Goal: Task Accomplishment & Management: Complete application form

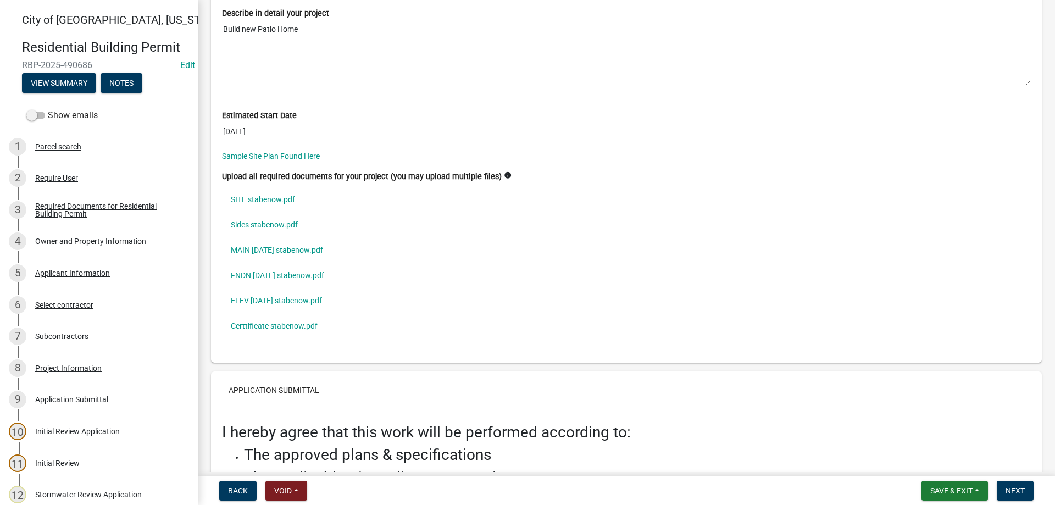
scroll to position [3194, 0]
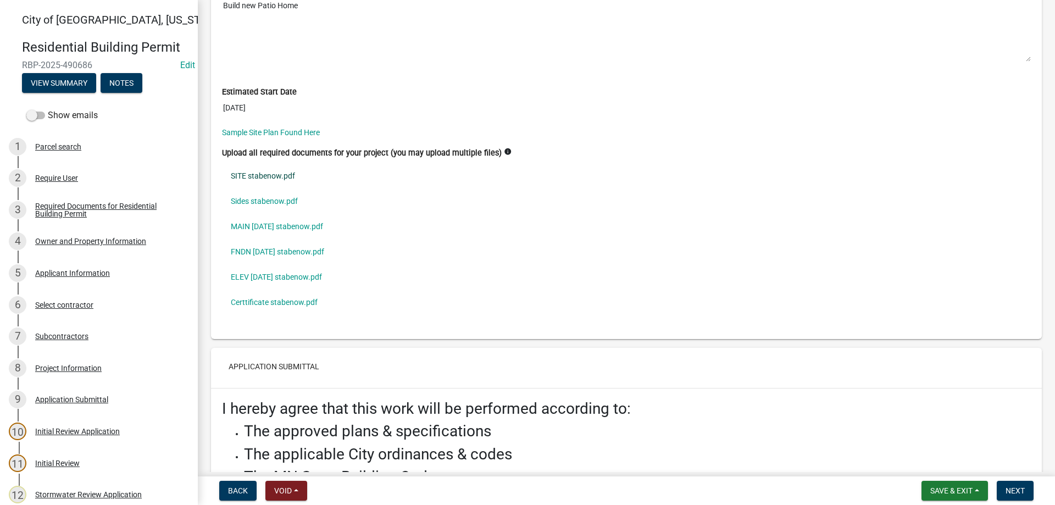
click at [263, 171] on link "SITE stabenow.pdf" at bounding box center [626, 175] width 809 height 25
click at [285, 201] on link "Sides stabenow.pdf" at bounding box center [626, 200] width 809 height 25
click at [290, 230] on link "MAIN 9.26.25 stabenow.pdf" at bounding box center [626, 226] width 809 height 25
click at [270, 252] on link "FNDN 9.26.25 stabenow.pdf" at bounding box center [626, 251] width 809 height 25
click at [283, 274] on link "ELEV 9.26.25 stabenow.pdf" at bounding box center [626, 276] width 809 height 25
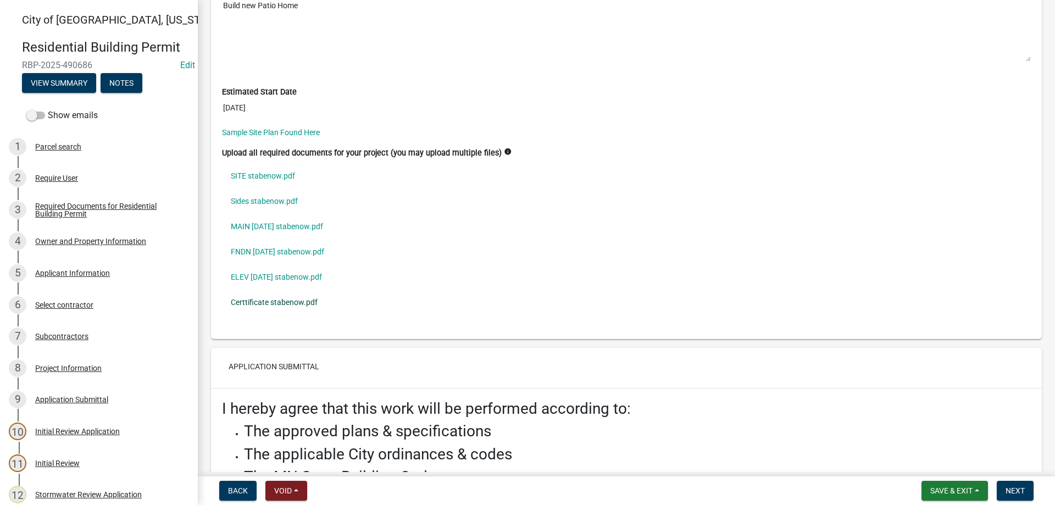
click at [286, 304] on link "Certtificate stabenow.pdf" at bounding box center [626, 301] width 809 height 25
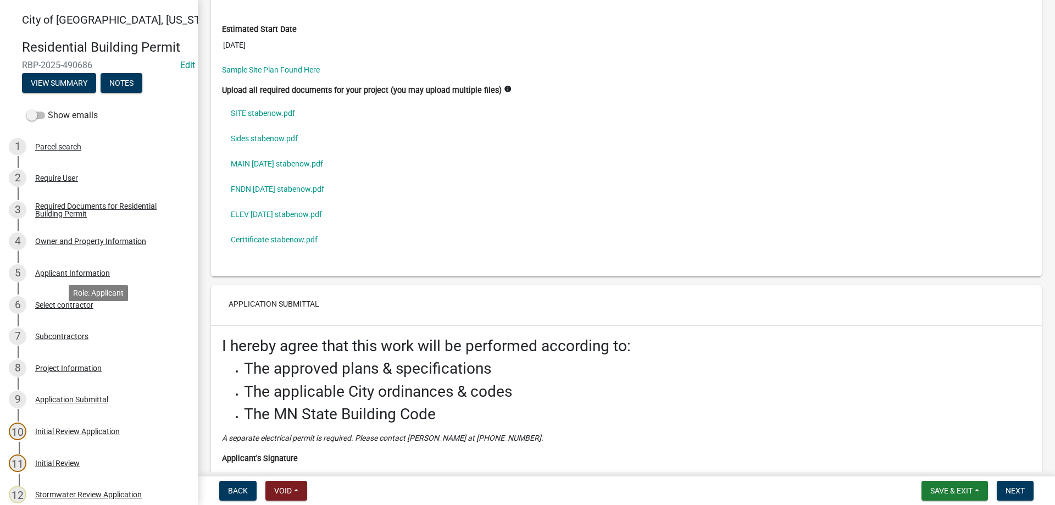
scroll to position [336, 0]
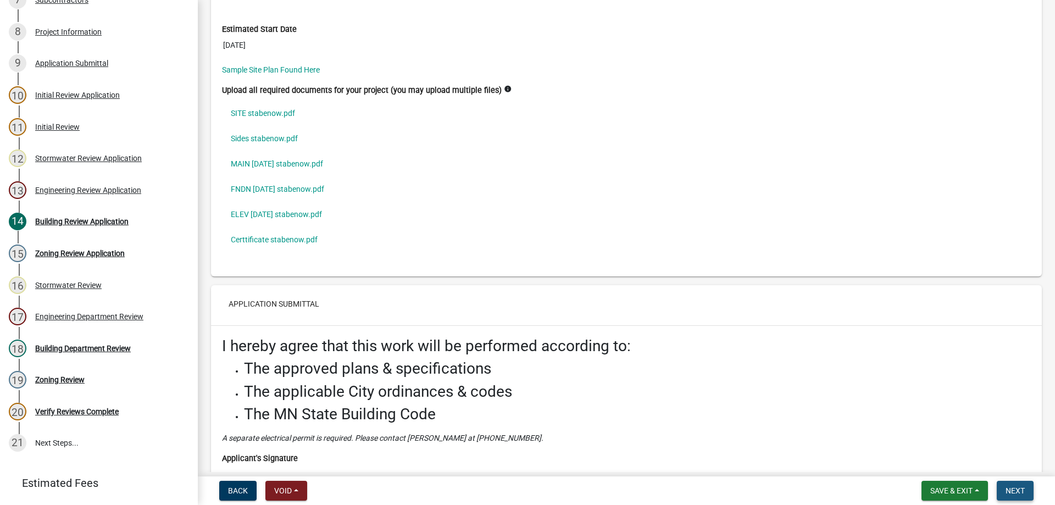
click at [1020, 494] on span "Next" at bounding box center [1014, 490] width 19 height 9
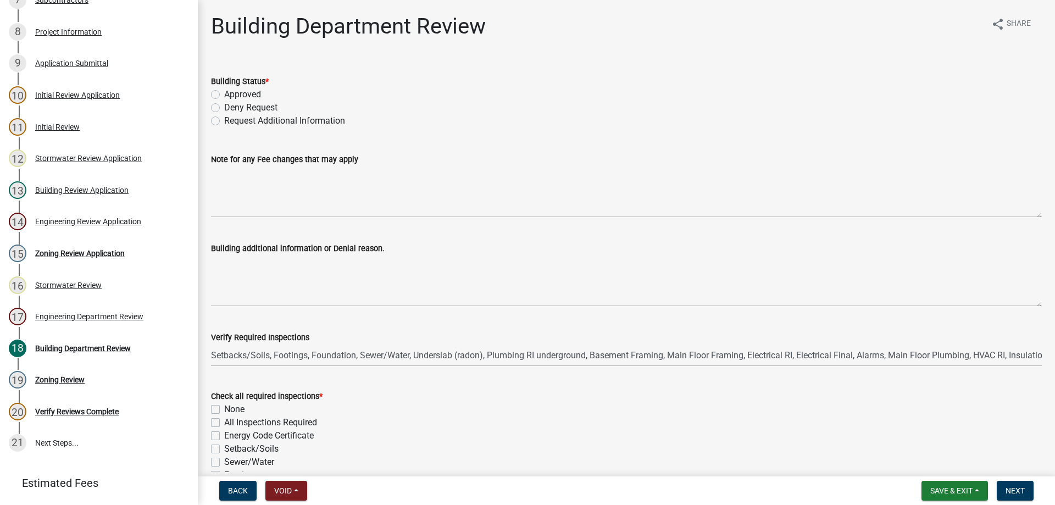
click at [224, 92] on label "Approved" at bounding box center [242, 94] width 37 height 13
click at [224, 92] on input "Approved" at bounding box center [227, 91] width 7 height 7
radio input "true"
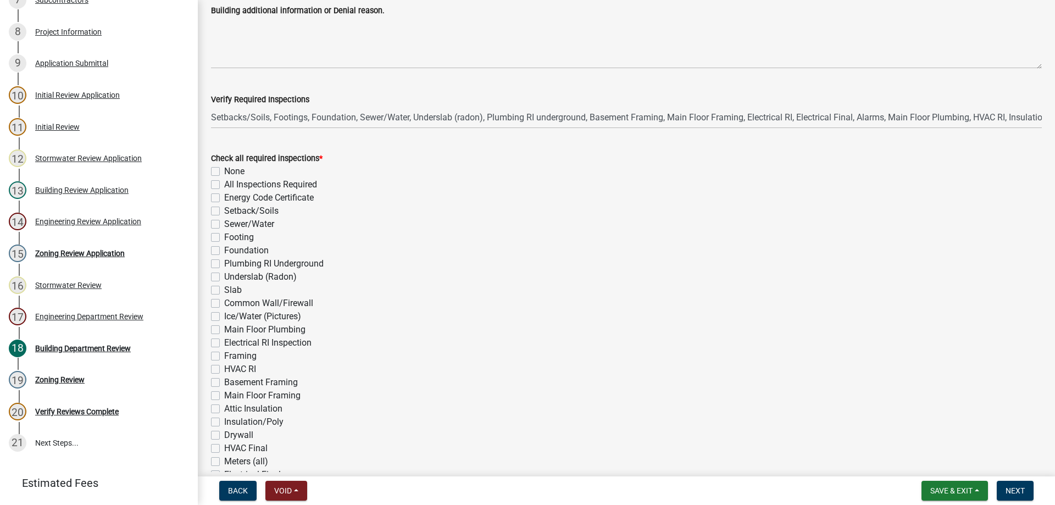
scroll to position [250, 0]
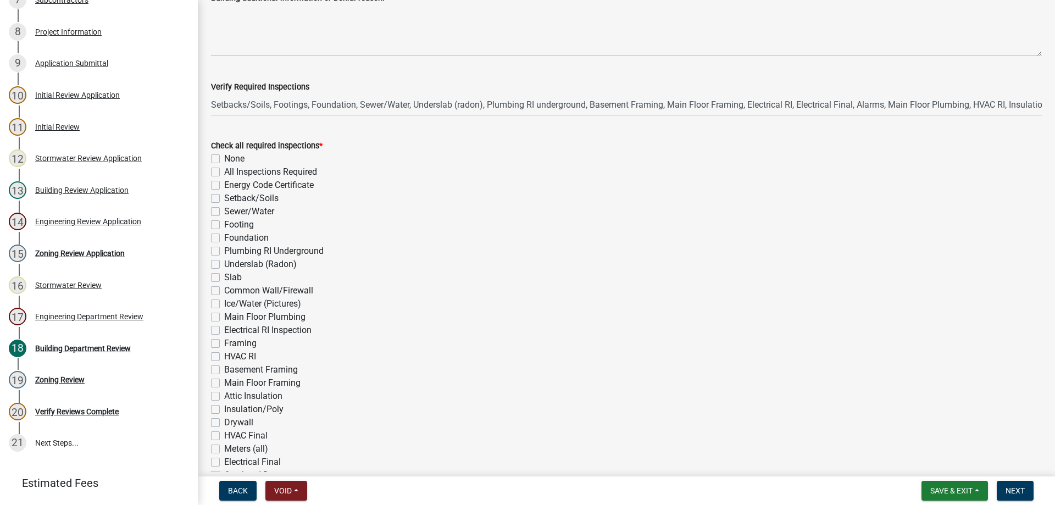
click at [224, 170] on label "All Inspections Required" at bounding box center [270, 171] width 93 height 13
click at [224, 170] on input "All Inspections Required" at bounding box center [227, 168] width 7 height 7
checkbox input "true"
checkbox input "false"
checkbox input "true"
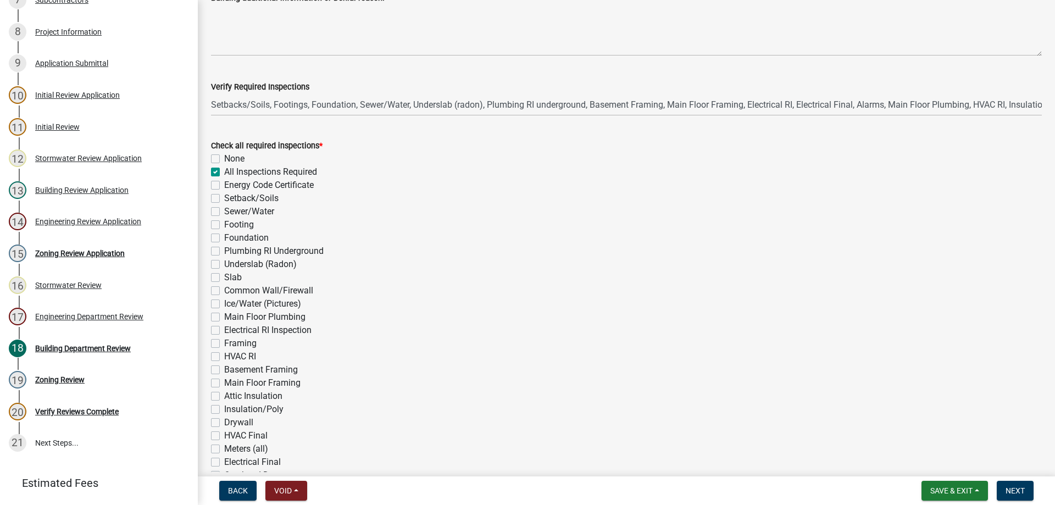
checkbox input "false"
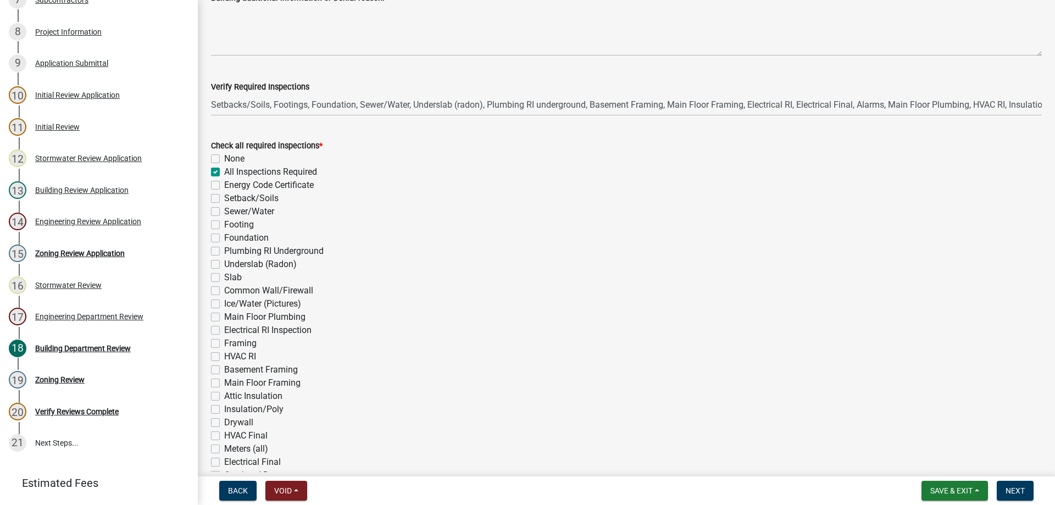
checkbox input "false"
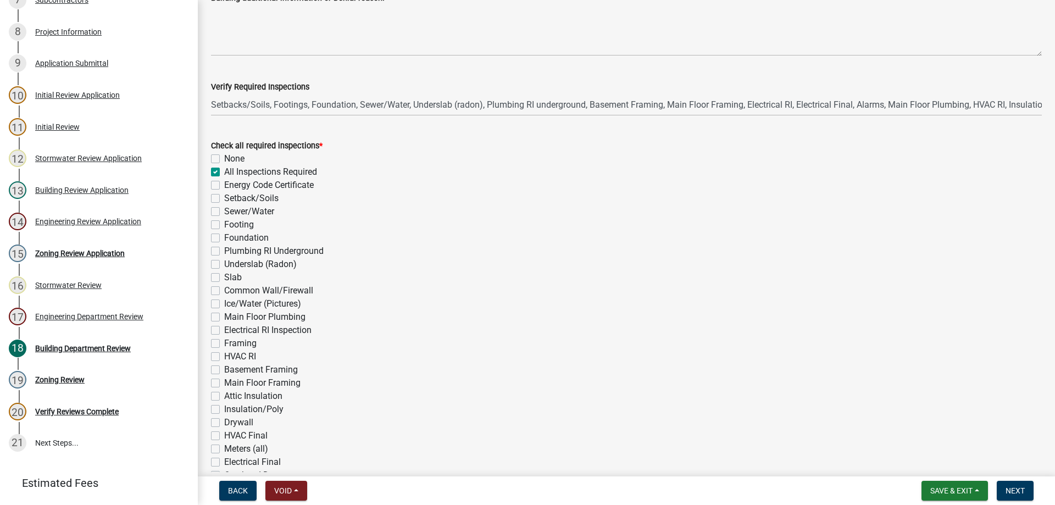
checkbox input "false"
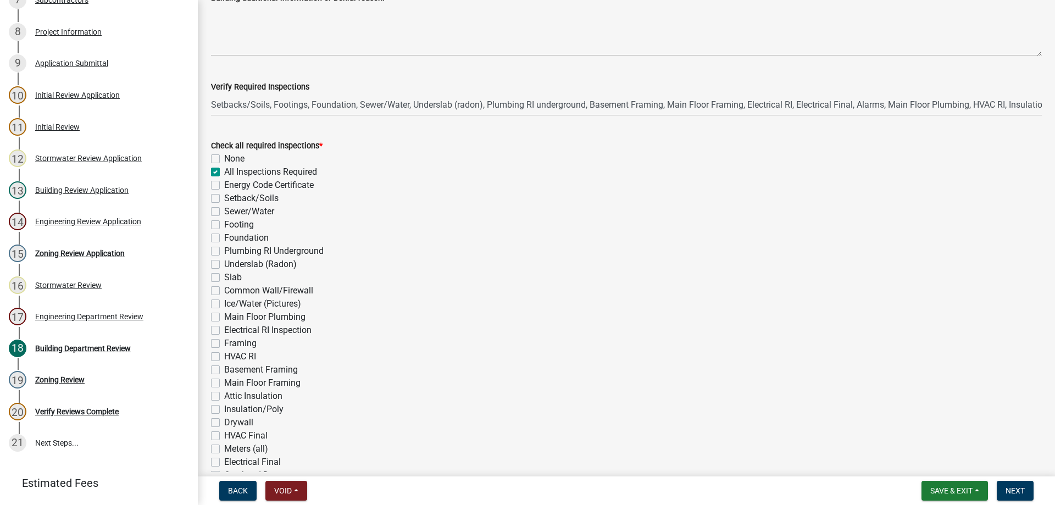
checkbox input "false"
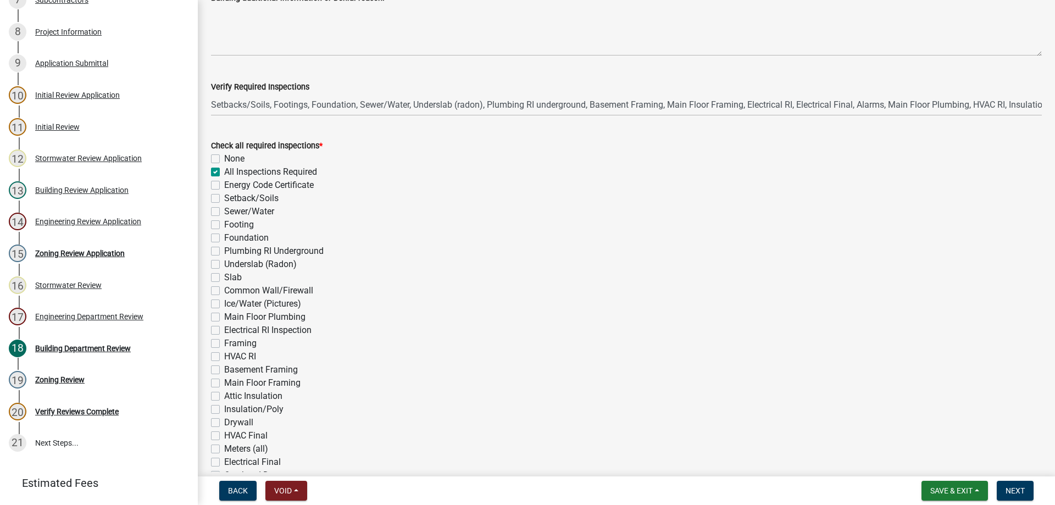
checkbox input "false"
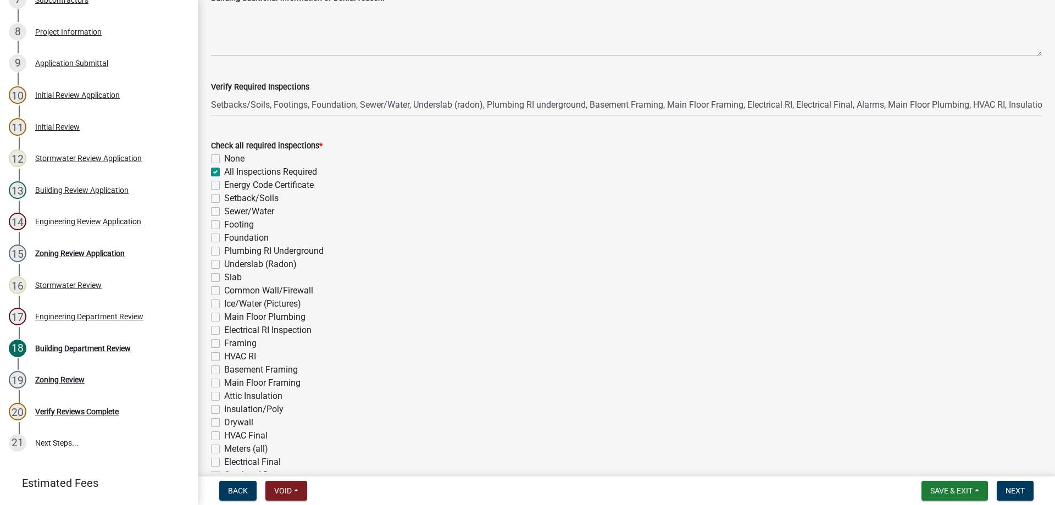
checkbox input "false"
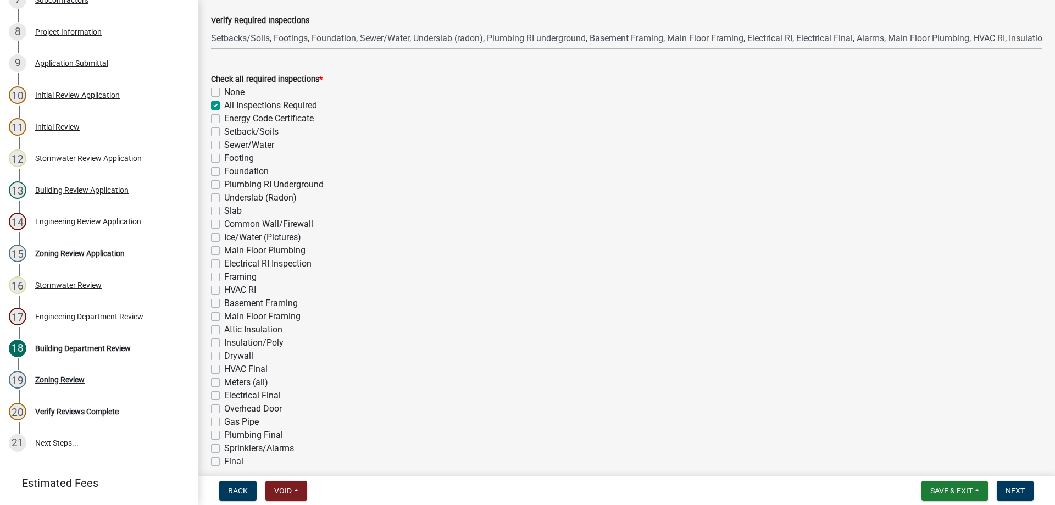
scroll to position [366, 0]
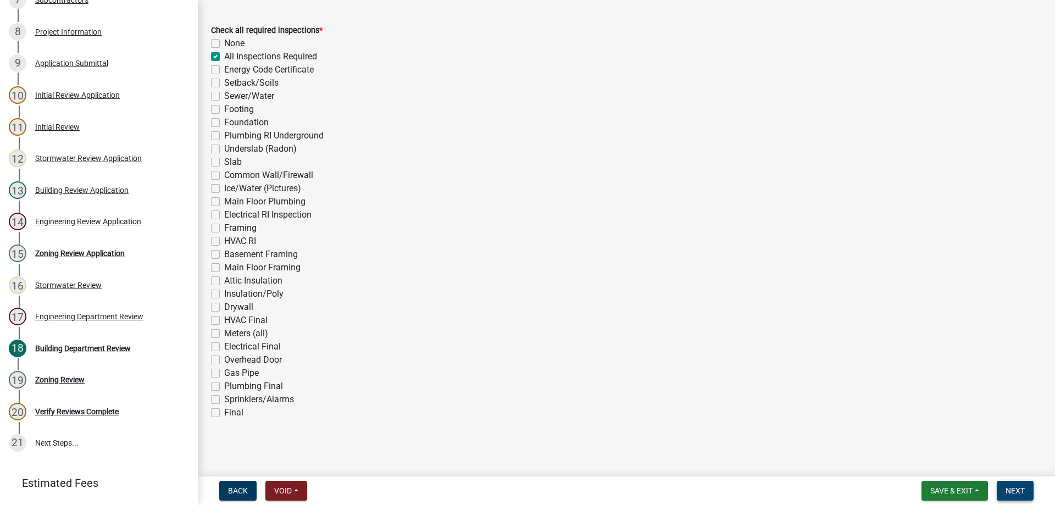
click at [1009, 484] on button "Next" at bounding box center [1014, 491] width 37 height 20
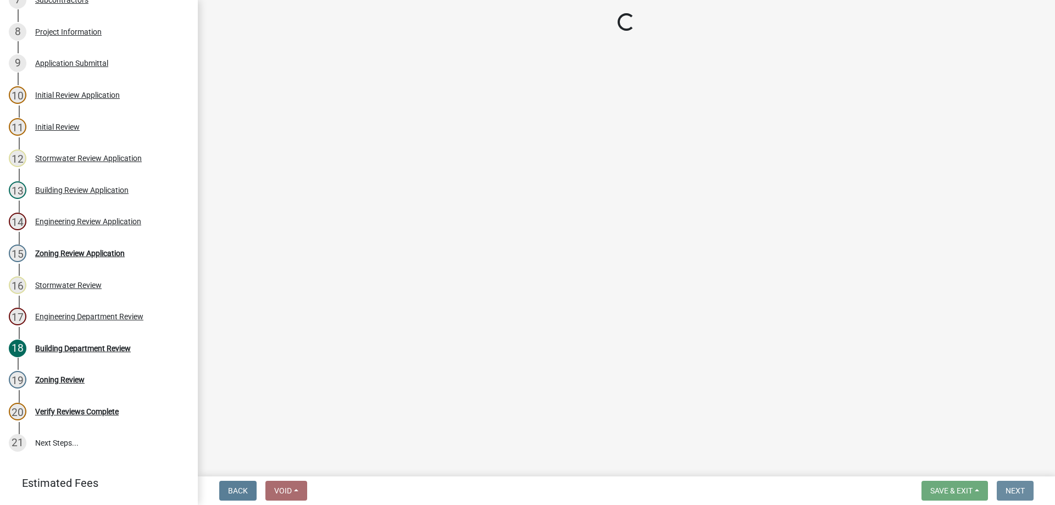
scroll to position [0, 0]
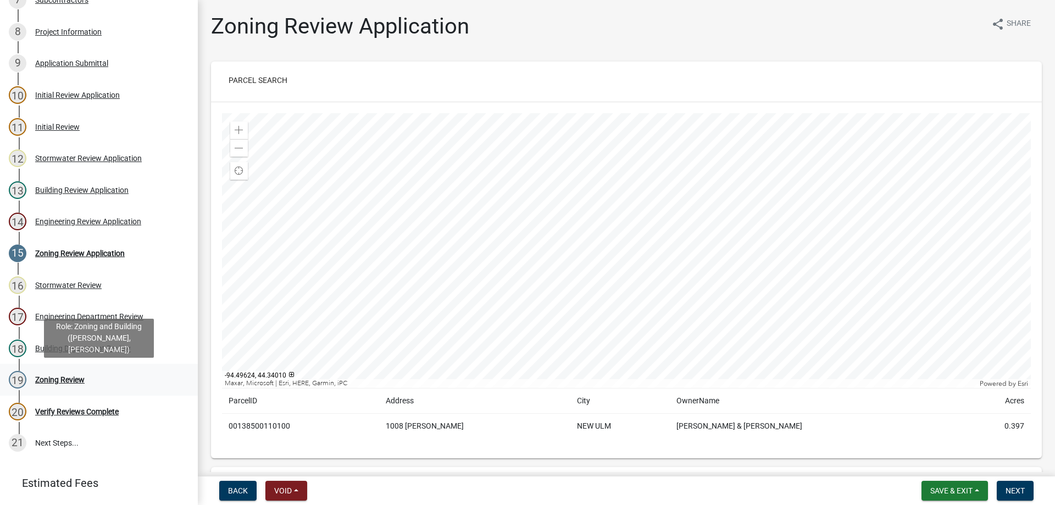
click at [54, 379] on div "Zoning Review" at bounding box center [59, 380] width 49 height 8
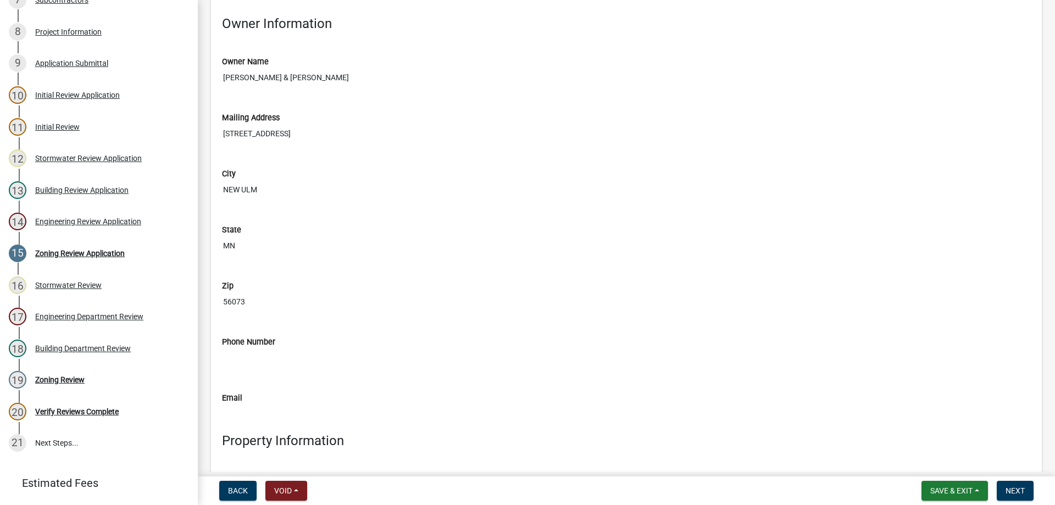
scroll to position [1065, 0]
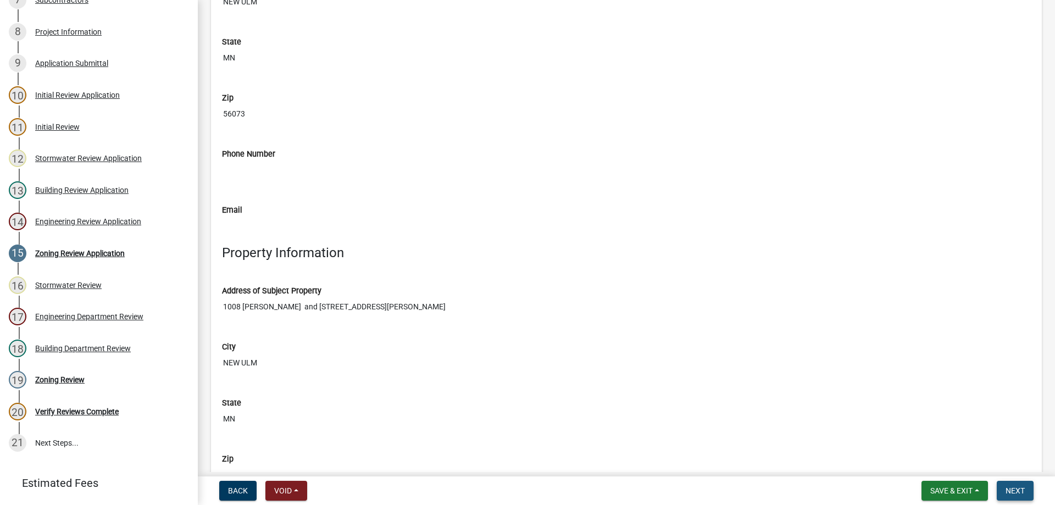
click at [1013, 487] on span "Next" at bounding box center [1014, 490] width 19 height 9
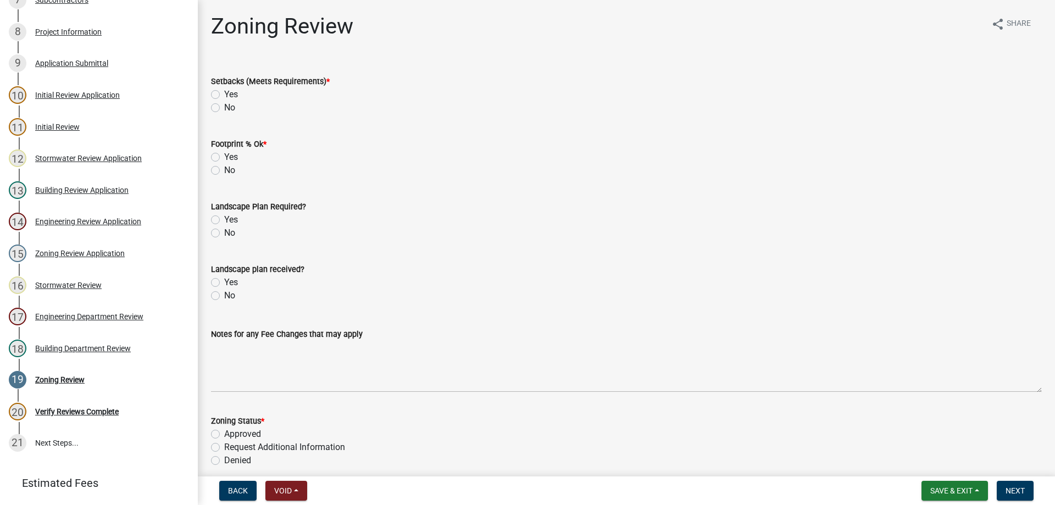
click at [224, 94] on label "Yes" at bounding box center [231, 94] width 14 height 13
click at [224, 94] on input "Yes" at bounding box center [227, 91] width 7 height 7
radio input "true"
click at [224, 235] on label "No" at bounding box center [229, 232] width 11 height 13
click at [224, 233] on input "No" at bounding box center [227, 229] width 7 height 7
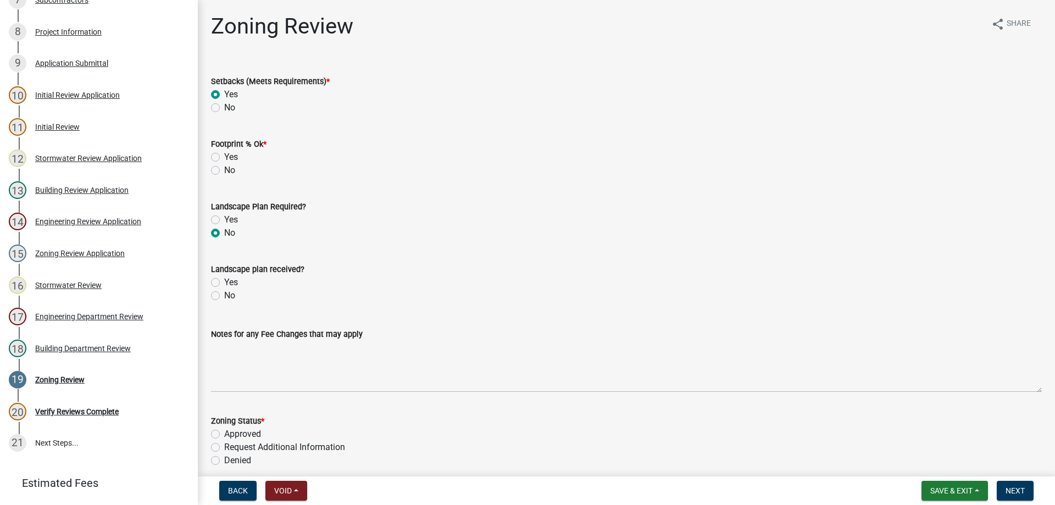
radio input "true"
click at [224, 296] on label "No" at bounding box center [229, 295] width 11 height 13
click at [224, 296] on input "No" at bounding box center [227, 292] width 7 height 7
radio input "true"
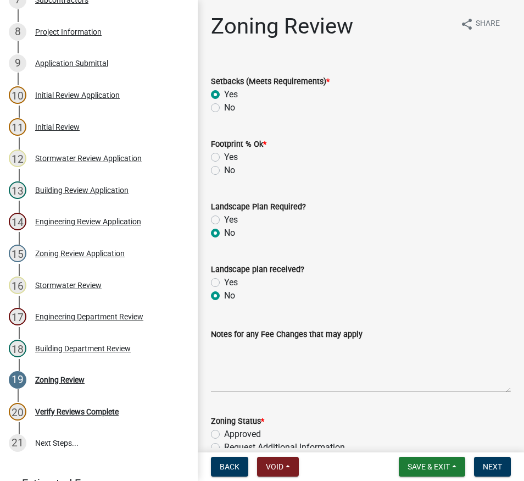
click at [224, 154] on label "Yes" at bounding box center [231, 157] width 14 height 13
click at [224, 154] on input "Yes" at bounding box center [227, 154] width 7 height 7
radio input "true"
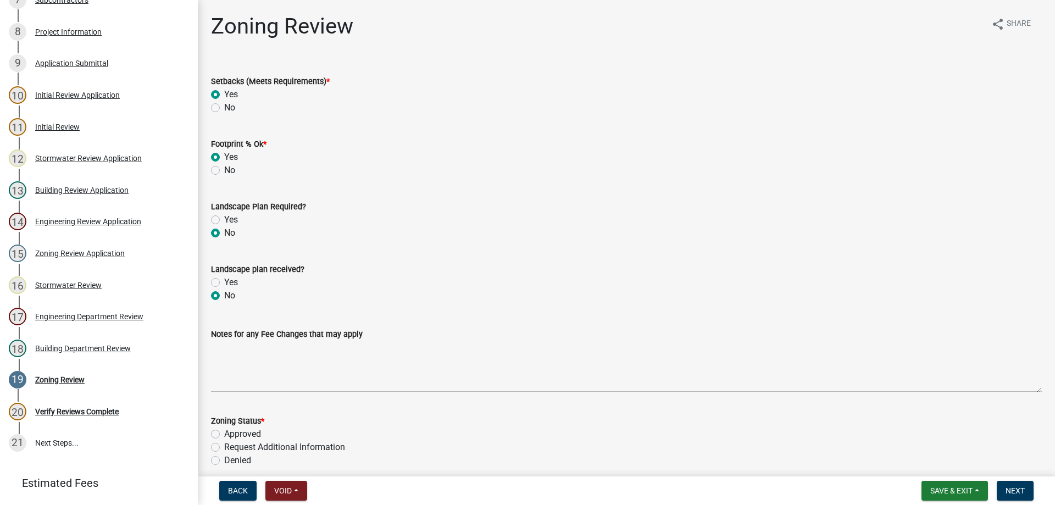
click at [224, 432] on label "Approved" at bounding box center [242, 433] width 37 height 13
click at [224, 432] on input "Approved" at bounding box center [227, 430] width 7 height 7
radio input "true"
click at [1017, 490] on span "Next" at bounding box center [1014, 490] width 19 height 9
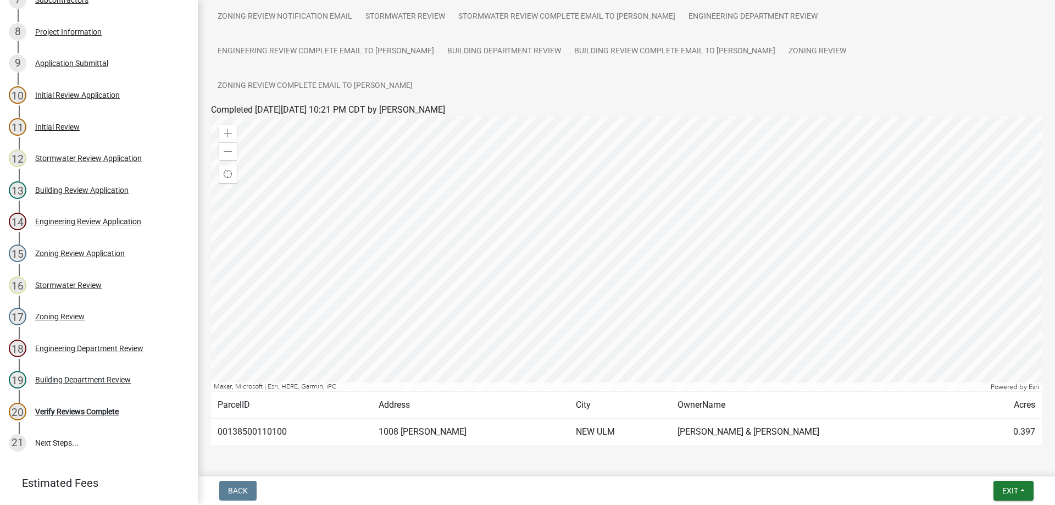
scroll to position [157, 0]
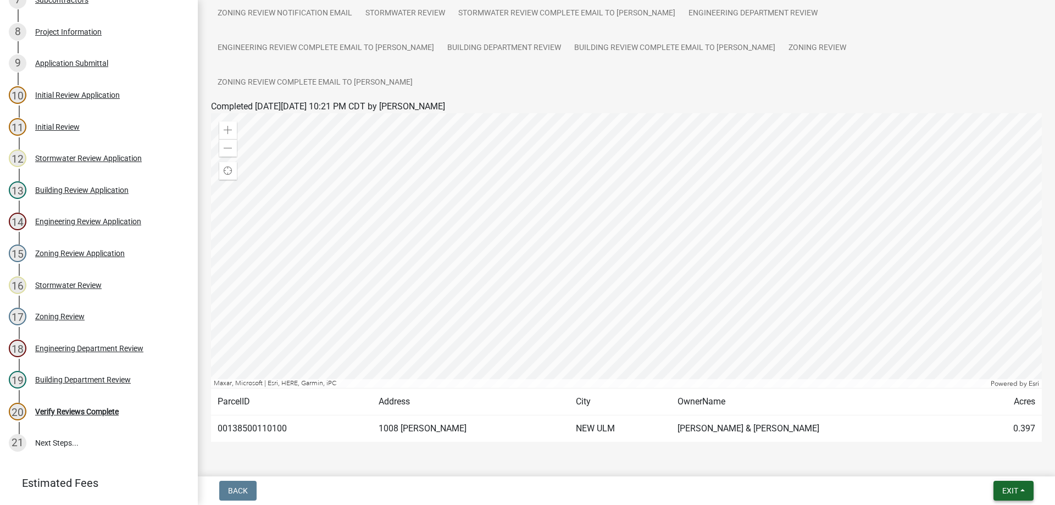
click at [1005, 487] on span "Exit" at bounding box center [1010, 490] width 16 height 9
click at [981, 462] on button "Save & Exit" at bounding box center [989, 462] width 88 height 26
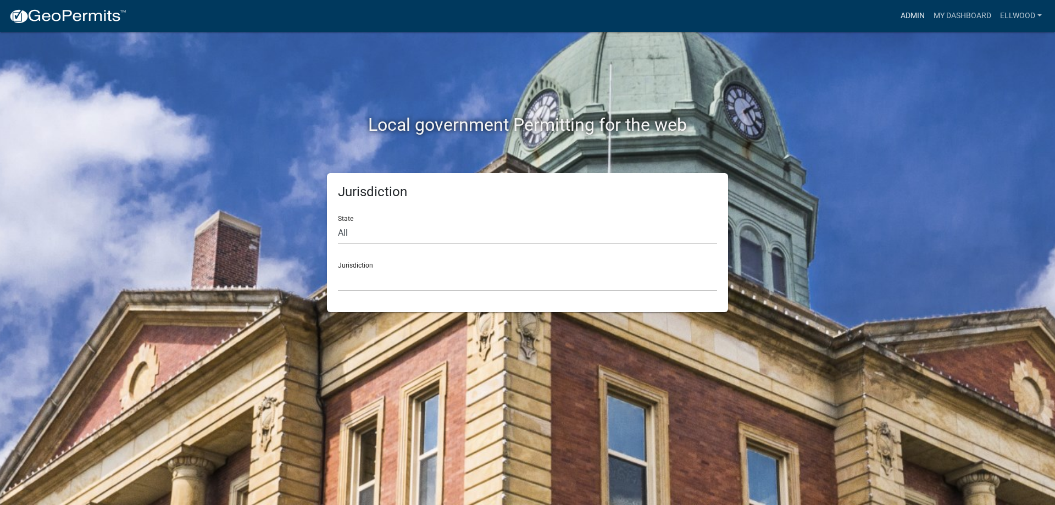
click at [906, 13] on link "Admin" at bounding box center [912, 15] width 33 height 21
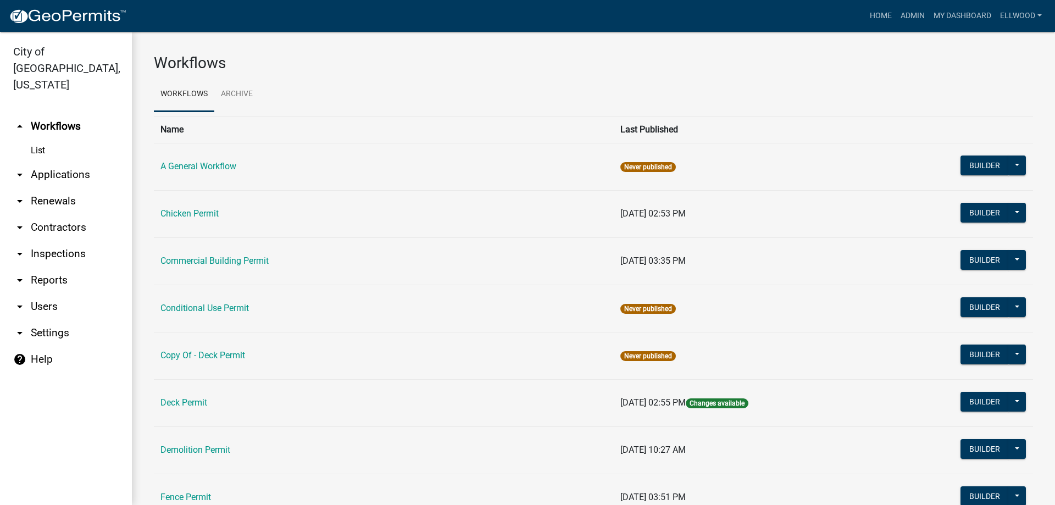
click at [189, 255] on td "Commercial Building Permit" at bounding box center [384, 260] width 460 height 47
click at [191, 260] on link "Commercial Building Permit" at bounding box center [214, 260] width 108 height 10
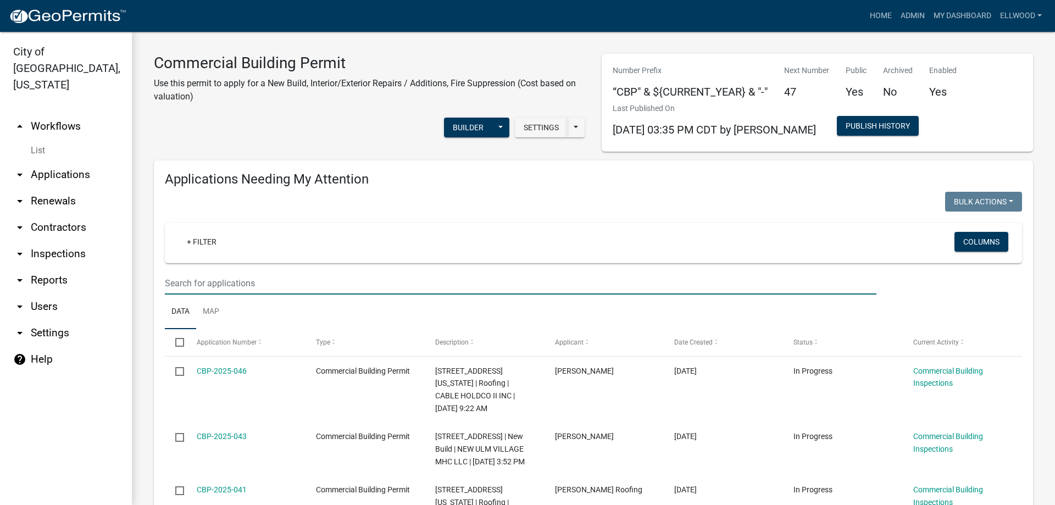
click at [211, 281] on input "text" at bounding box center [520, 283] width 711 height 23
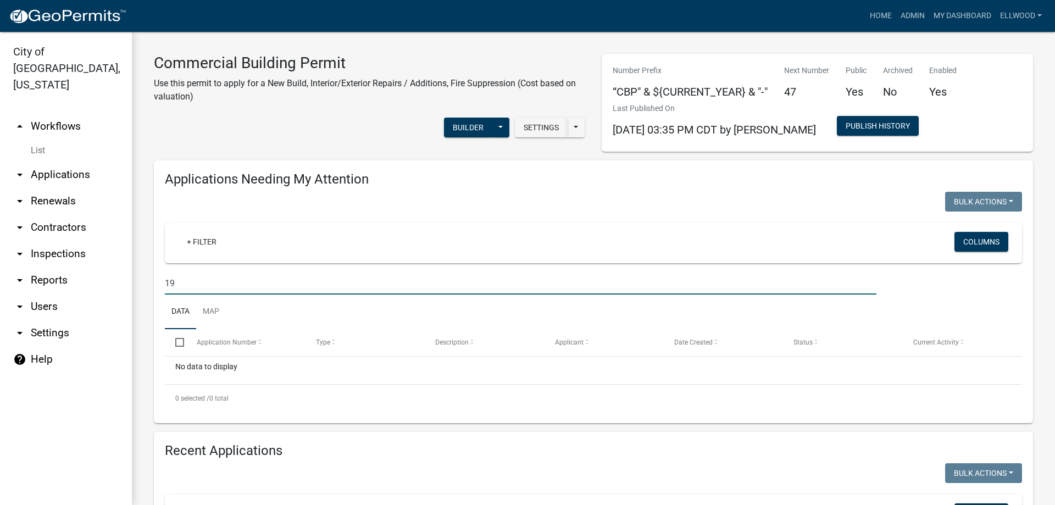
type input "1"
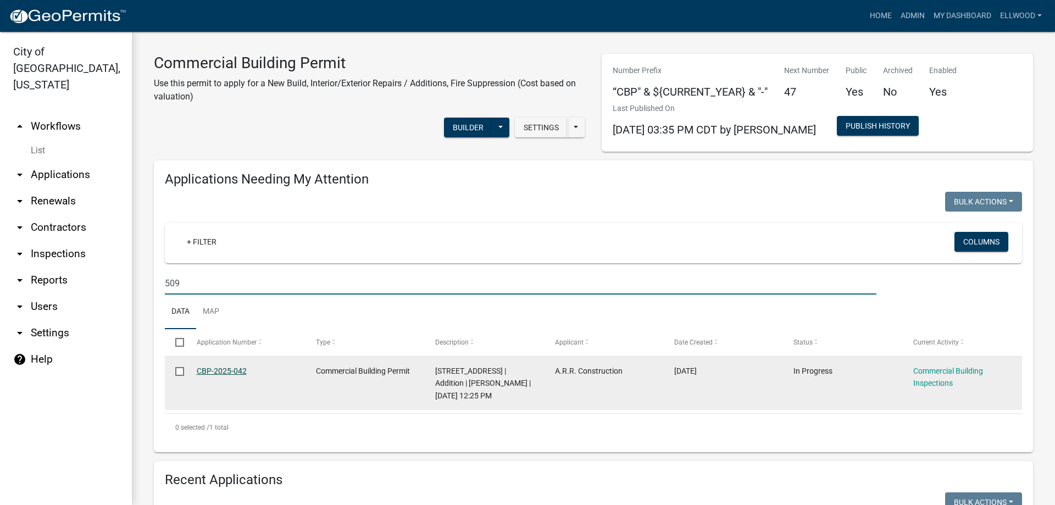
type input "509"
click at [210, 367] on link "CBP-2025-042" at bounding box center [222, 370] width 50 height 9
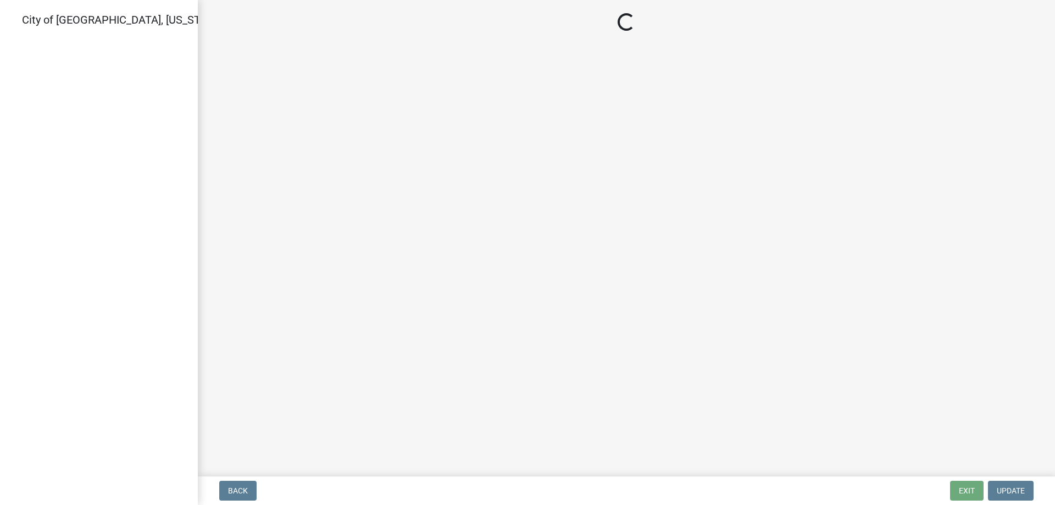
select select "805d55ac-e238-4e04-8f8e-acc067f36c3e"
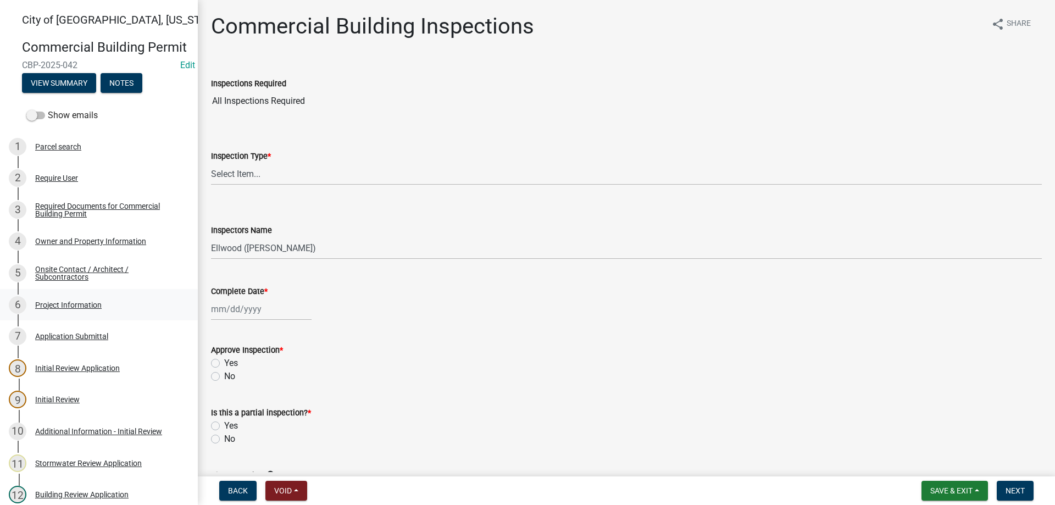
click at [66, 302] on div "Project Information" at bounding box center [68, 305] width 66 height 8
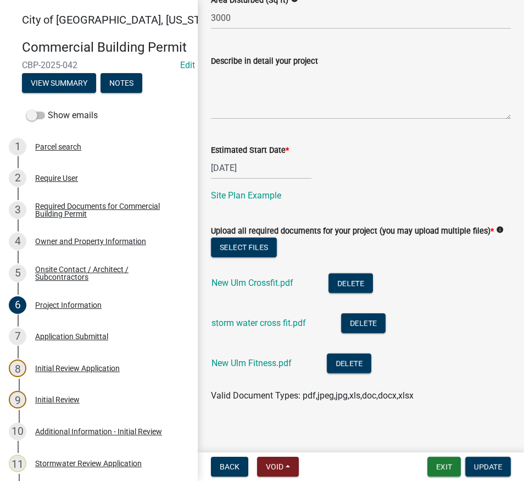
scroll to position [594, 0]
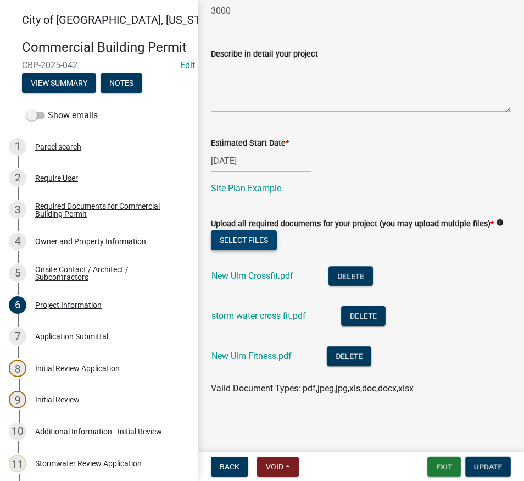
click at [261, 235] on button "Select files" at bounding box center [244, 240] width 66 height 20
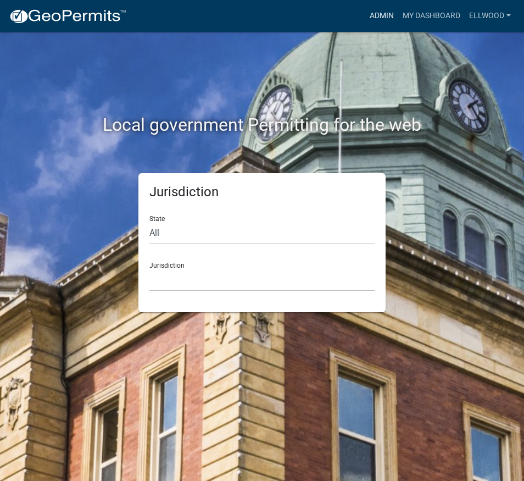
click at [390, 16] on link "Admin" at bounding box center [381, 15] width 33 height 21
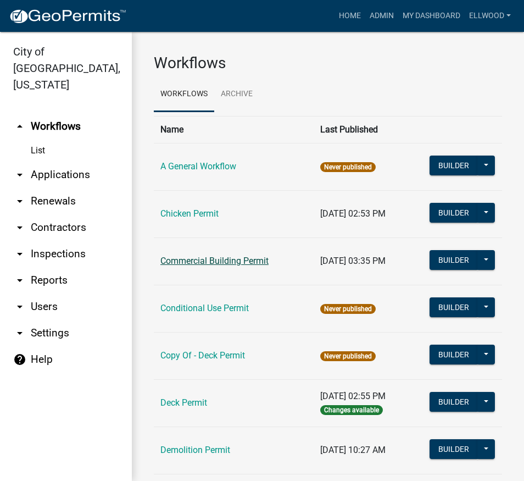
click at [201, 259] on link "Commercial Building Permit" at bounding box center [214, 260] width 108 height 10
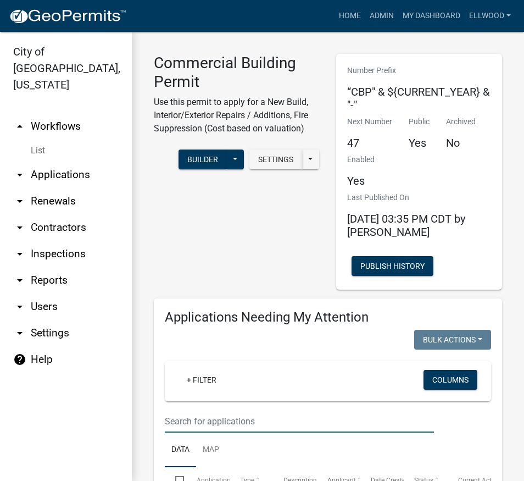
click at [213, 414] on input "text" at bounding box center [299, 421] width 269 height 23
type input "509"
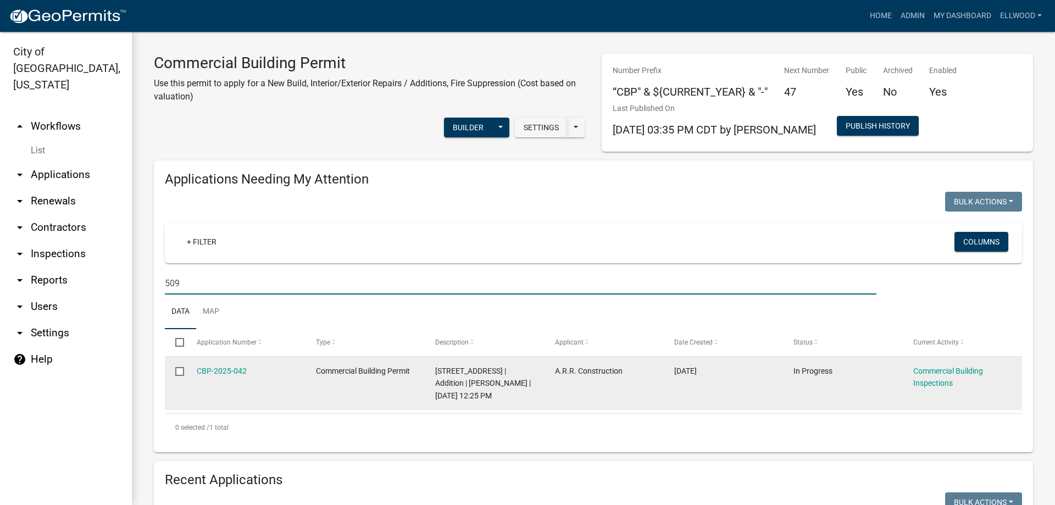
click at [235, 365] on div "CBP-2025-042" at bounding box center [246, 371] width 98 height 13
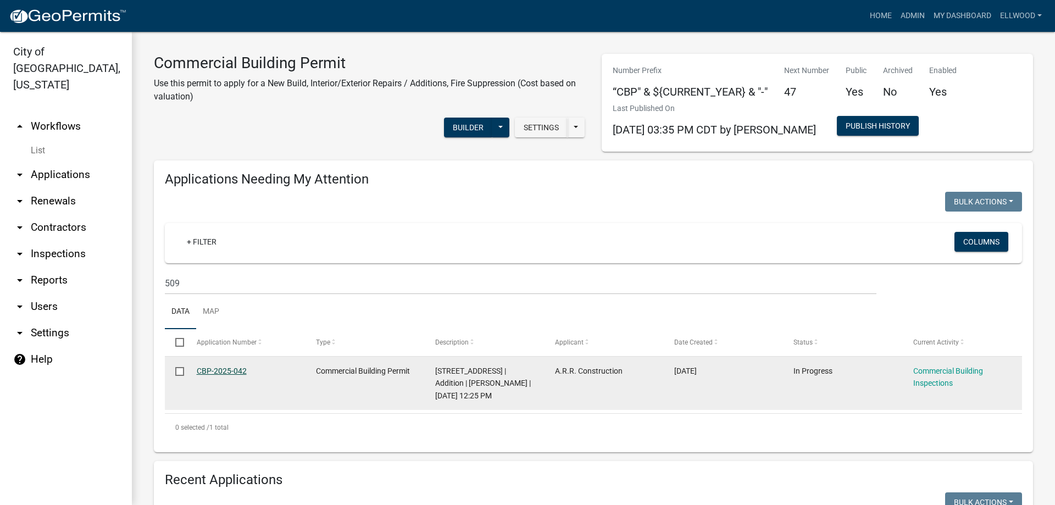
click at [233, 369] on link "CBP-2025-042" at bounding box center [222, 370] width 50 height 9
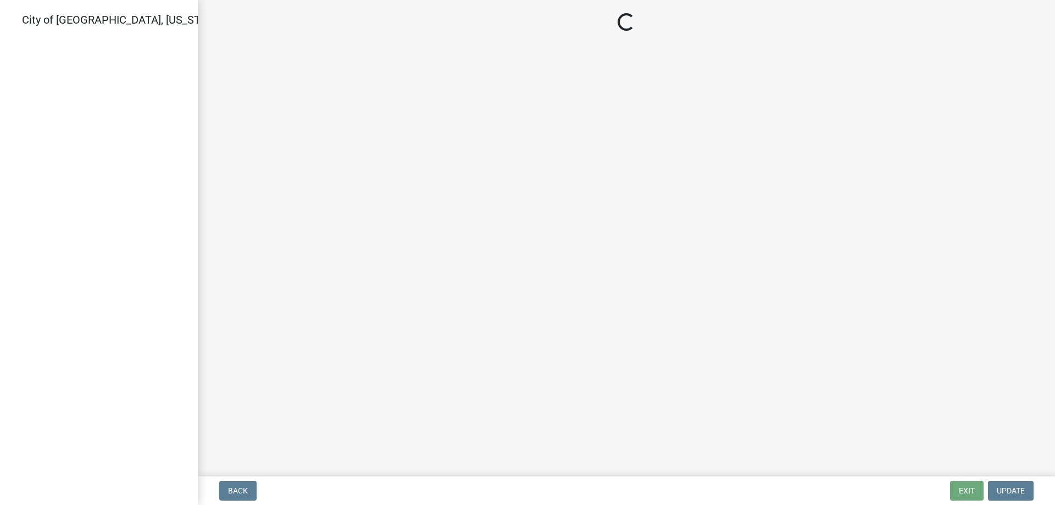
select select "805d55ac-e238-4e04-8f8e-acc067f36c3e"
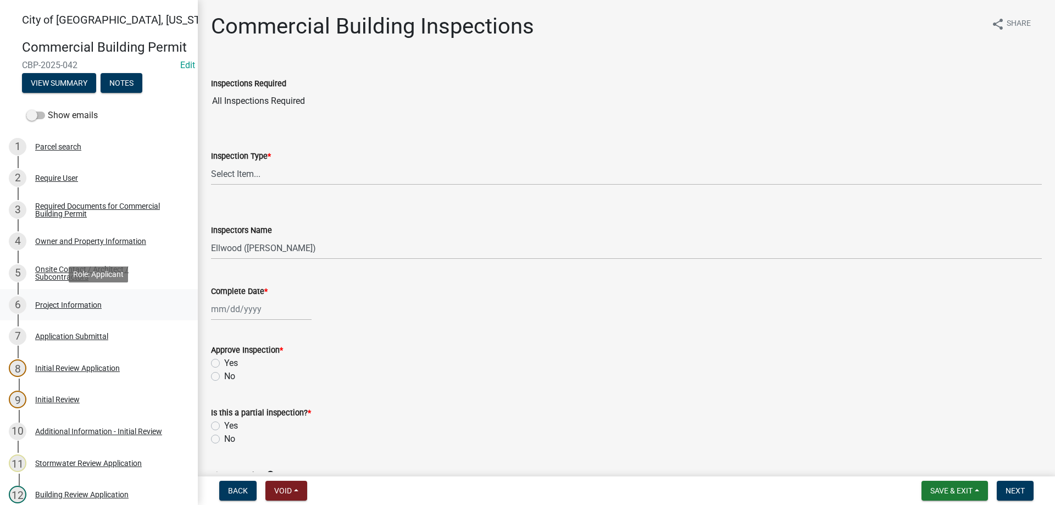
click at [66, 301] on div "Project Information" at bounding box center [68, 305] width 66 height 8
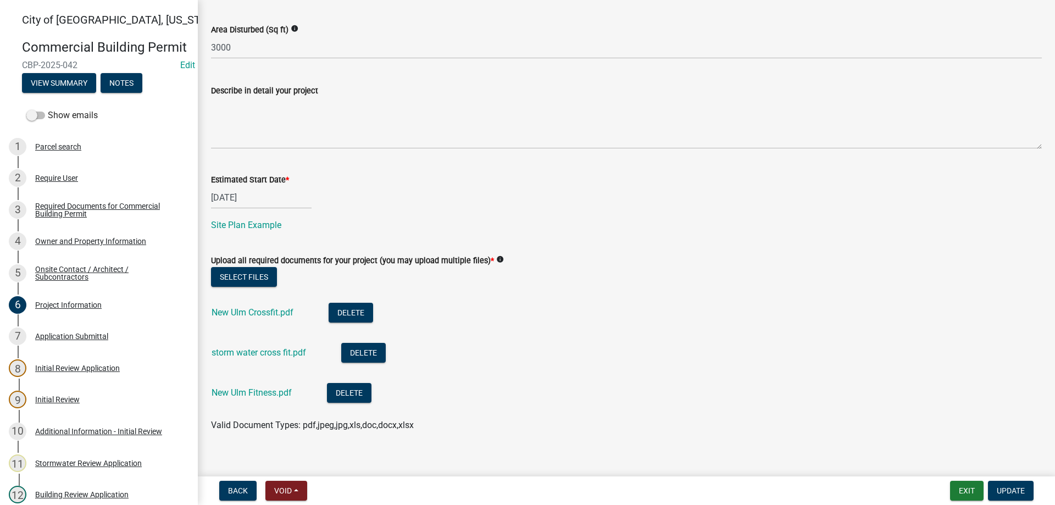
scroll to position [478, 0]
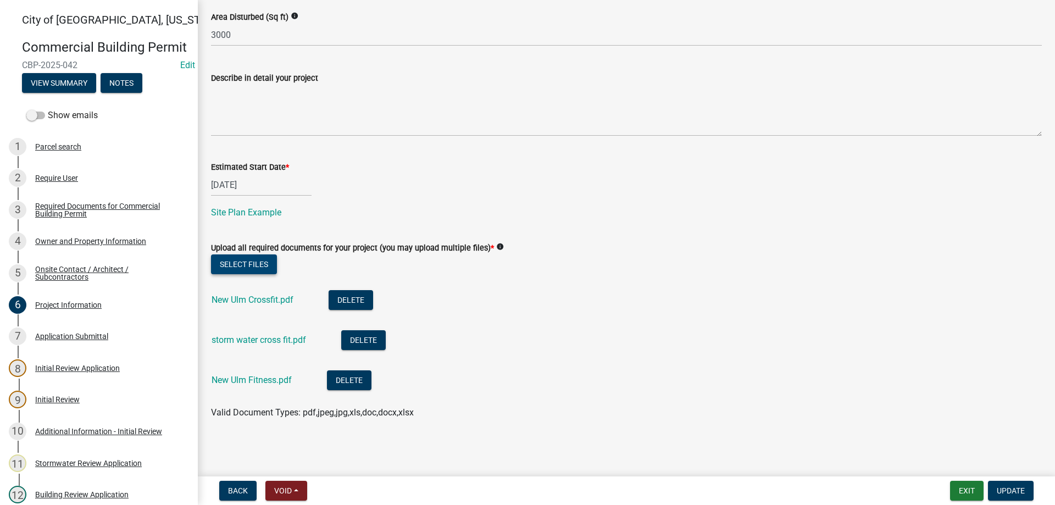
click at [260, 270] on button "Select files" at bounding box center [244, 264] width 66 height 20
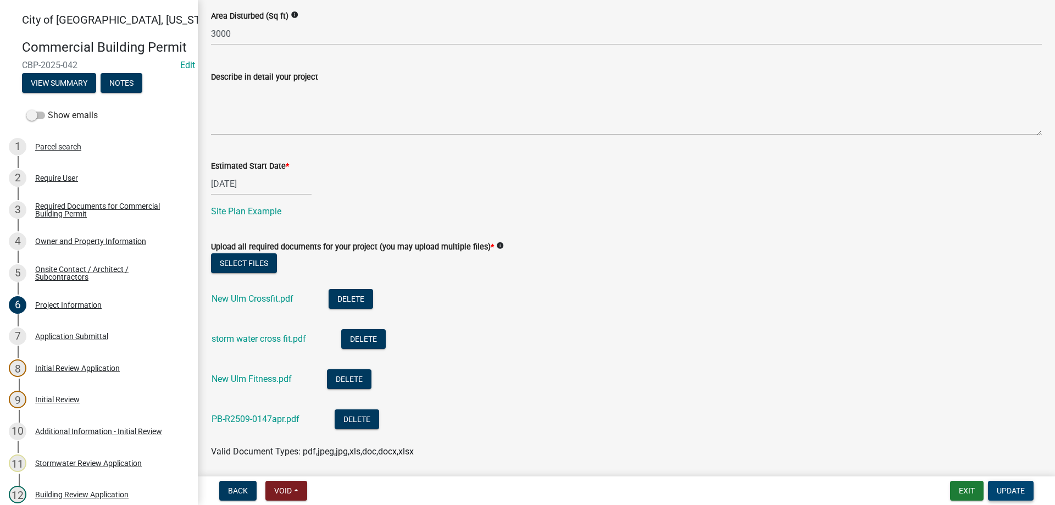
click at [523, 480] on span "Update" at bounding box center [1010, 490] width 28 height 9
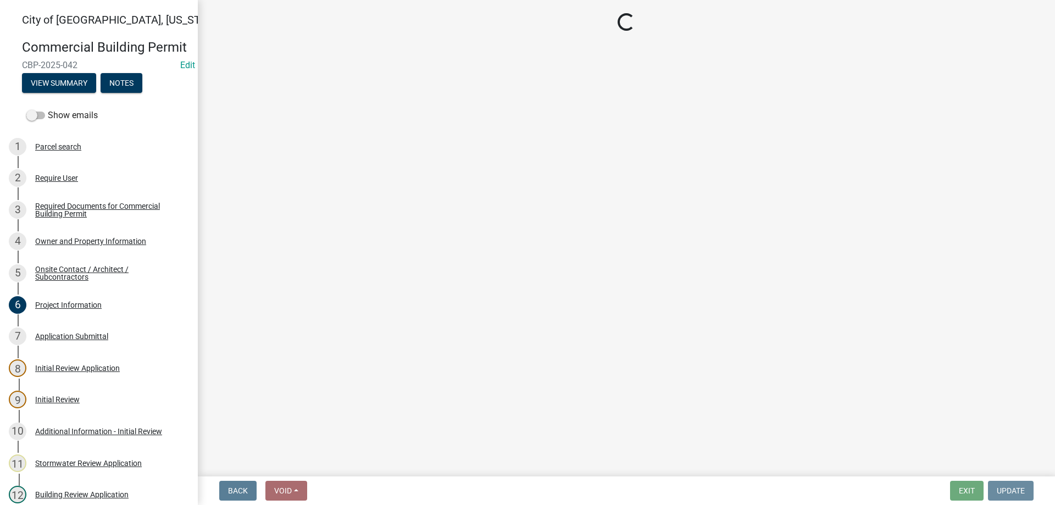
scroll to position [0, 0]
select select "805d55ac-e238-4e04-8f8e-acc067f36c3e"
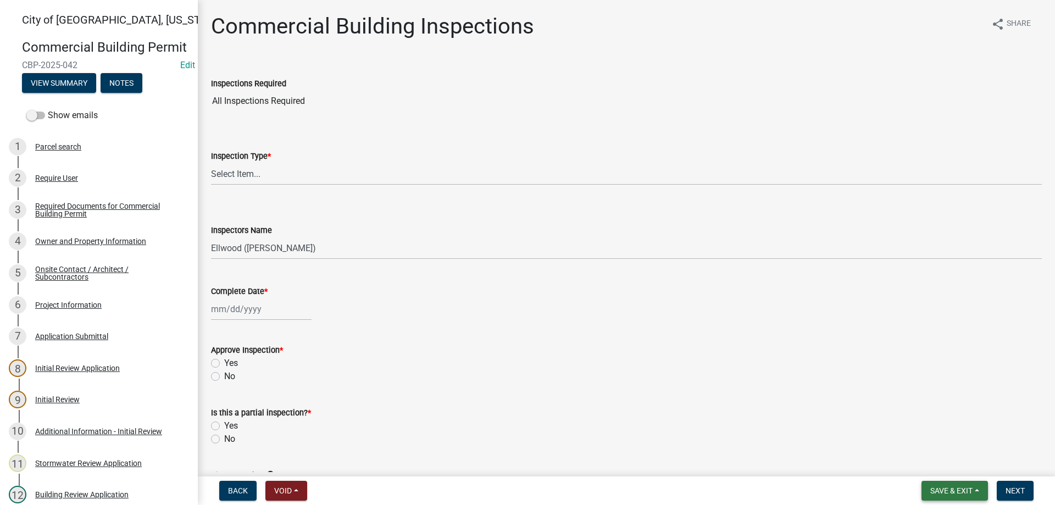
click at [523, 480] on span "Save & Exit" at bounding box center [951, 490] width 42 height 9
click at [523, 461] on button "Save & Exit" at bounding box center [944, 462] width 88 height 26
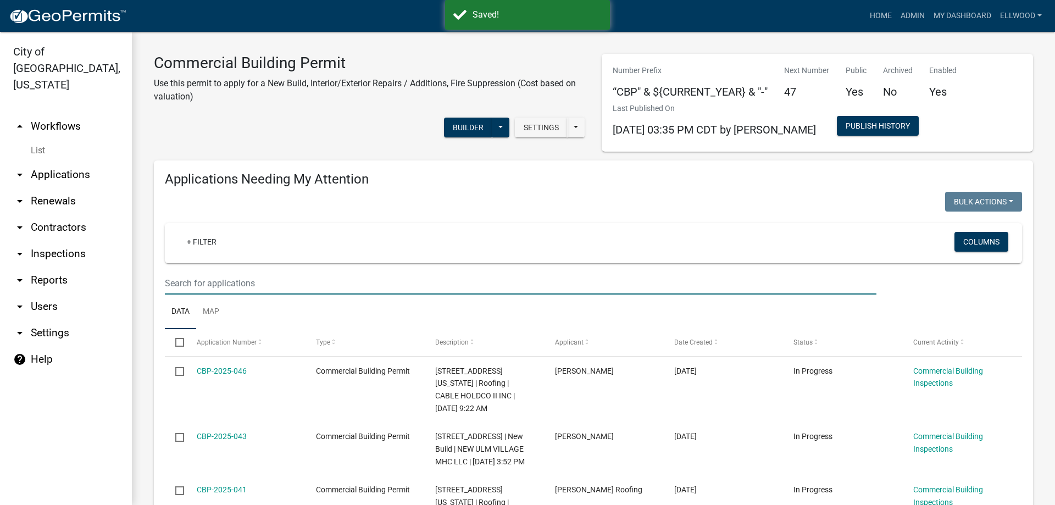
click at [196, 277] on input "text" at bounding box center [520, 283] width 711 height 23
type input "509"
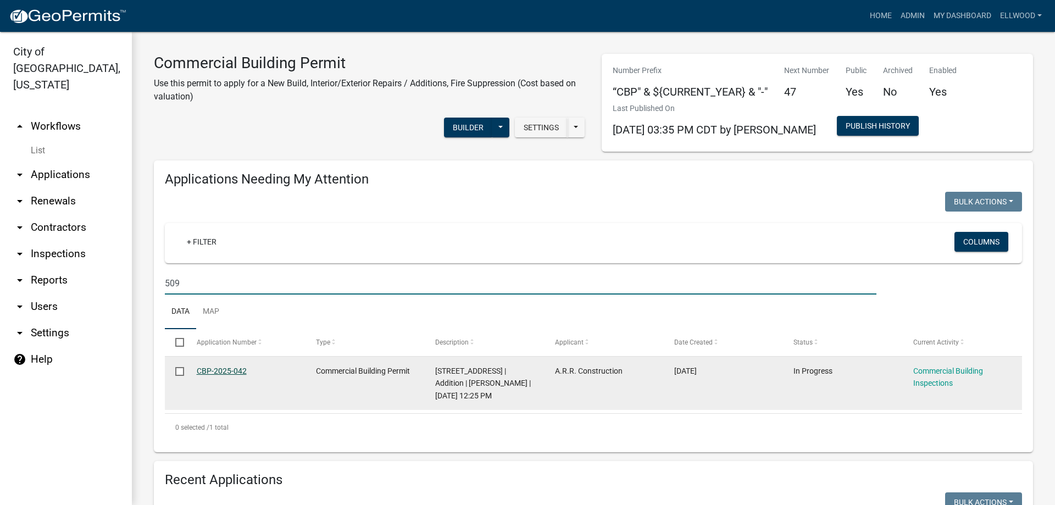
click at [222, 369] on link "CBP-2025-042" at bounding box center [222, 370] width 50 height 9
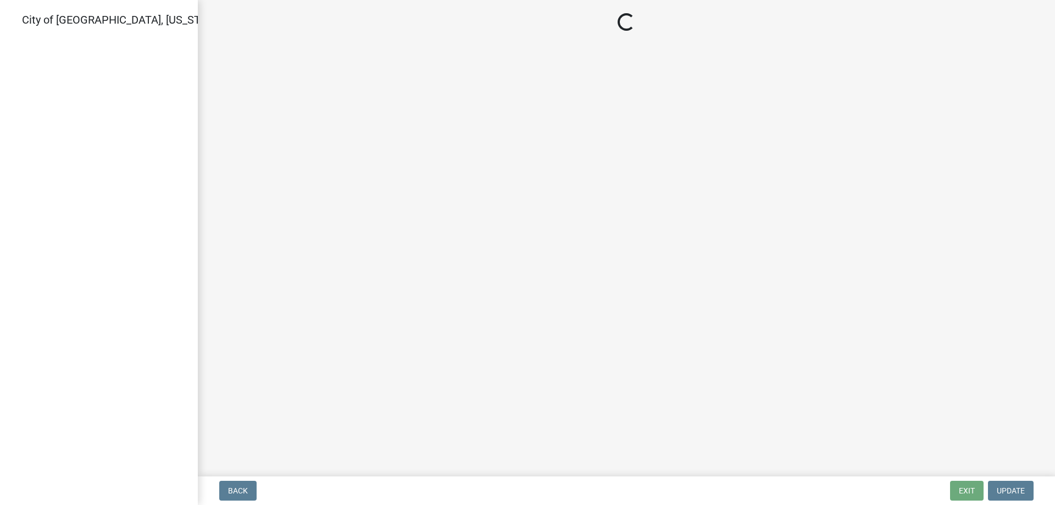
select select "805d55ac-e238-4e04-8f8e-acc067f36c3e"
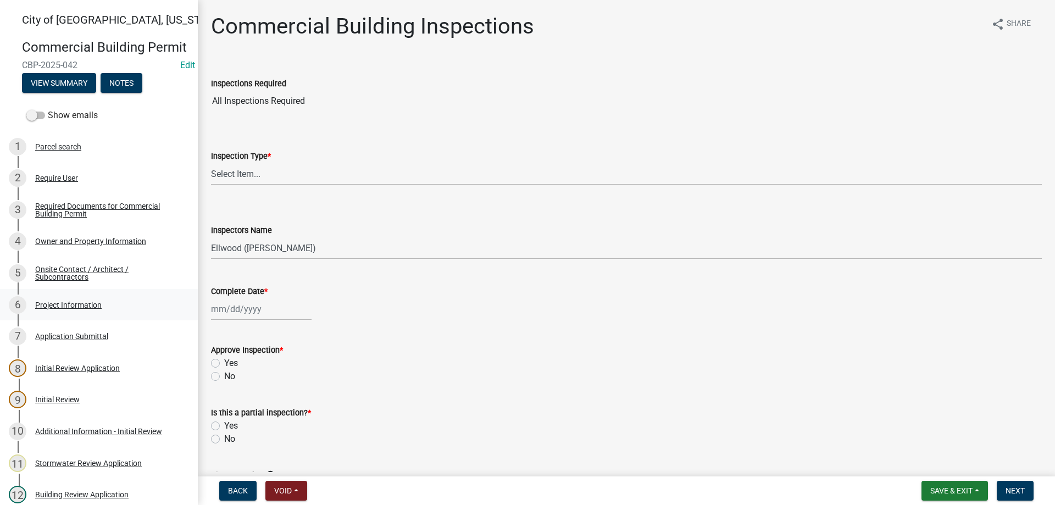
click at [77, 306] on div "Project Information" at bounding box center [68, 305] width 66 height 8
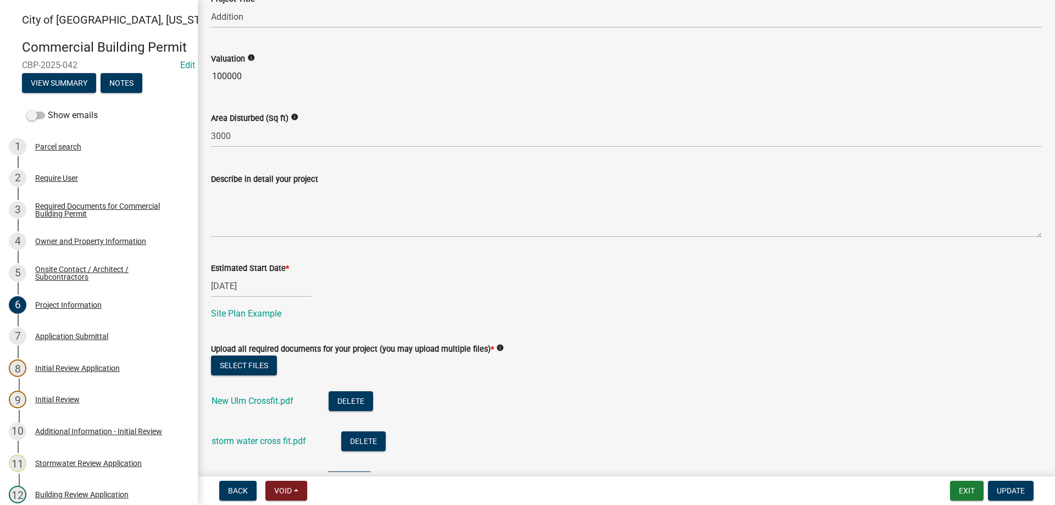
scroll to position [518, 0]
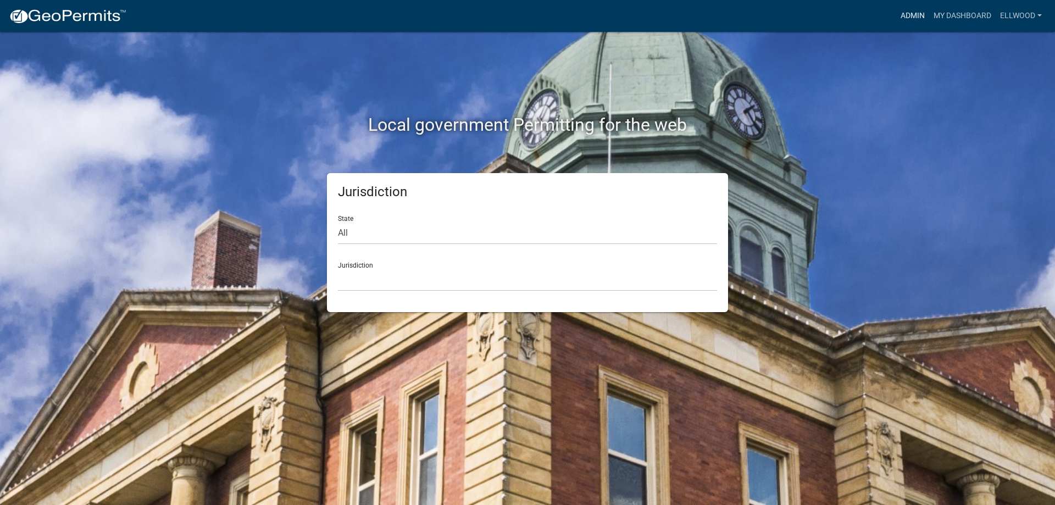
click at [914, 16] on link "Admin" at bounding box center [912, 15] width 33 height 21
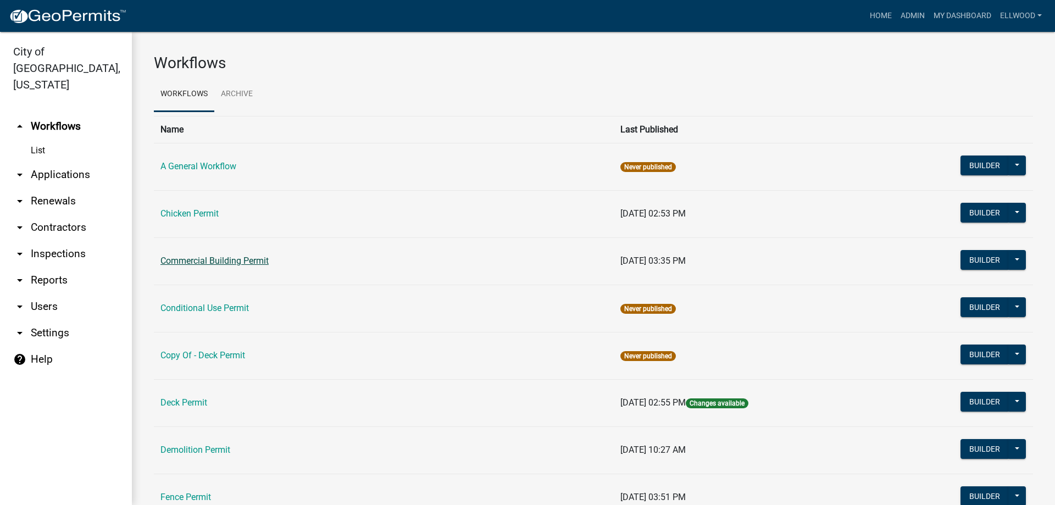
click at [231, 264] on link "Commercial Building Permit" at bounding box center [214, 260] width 108 height 10
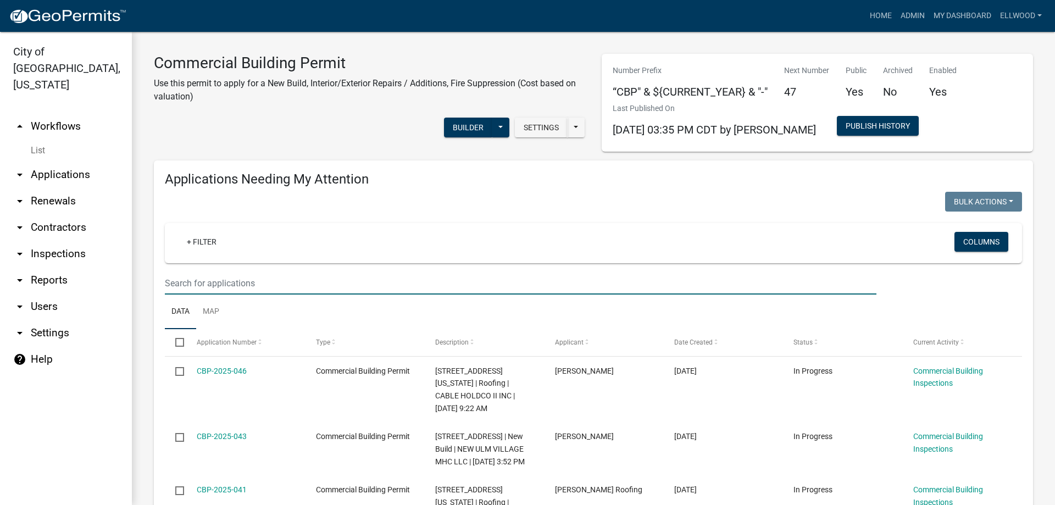
click at [233, 281] on input "text" at bounding box center [520, 283] width 711 height 23
type input "2209"
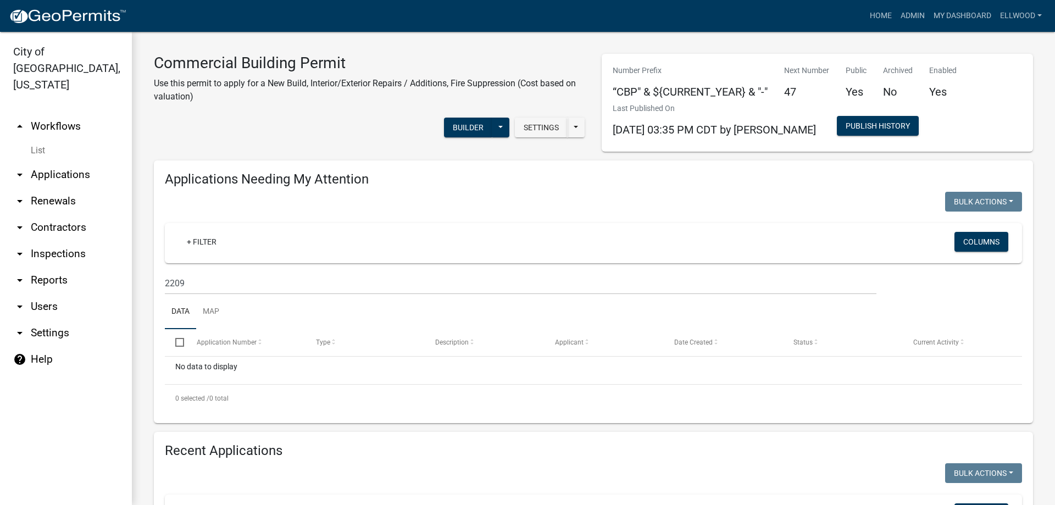
click at [58, 161] on link "arrow_drop_down Applications" at bounding box center [66, 174] width 132 height 26
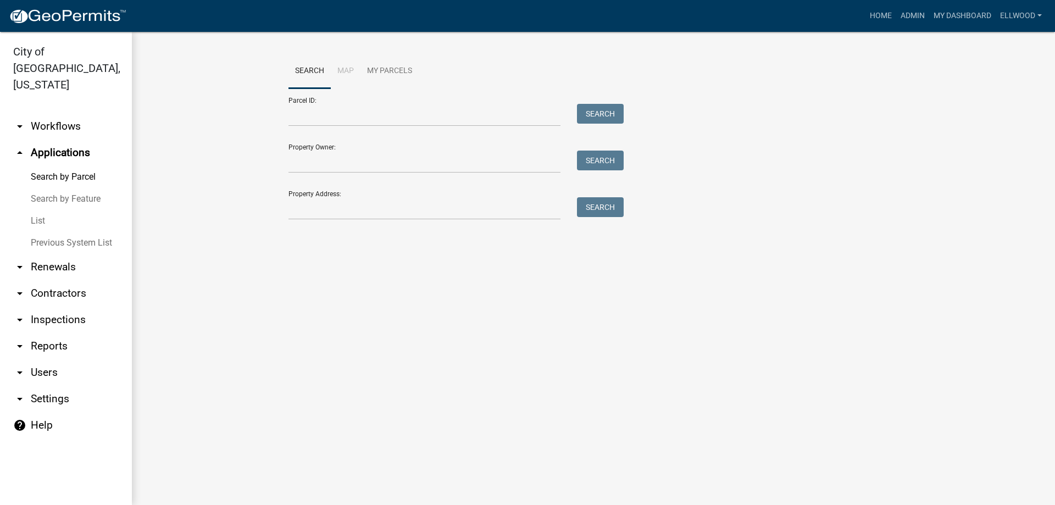
click at [59, 232] on link "Previous System List" at bounding box center [66, 243] width 132 height 22
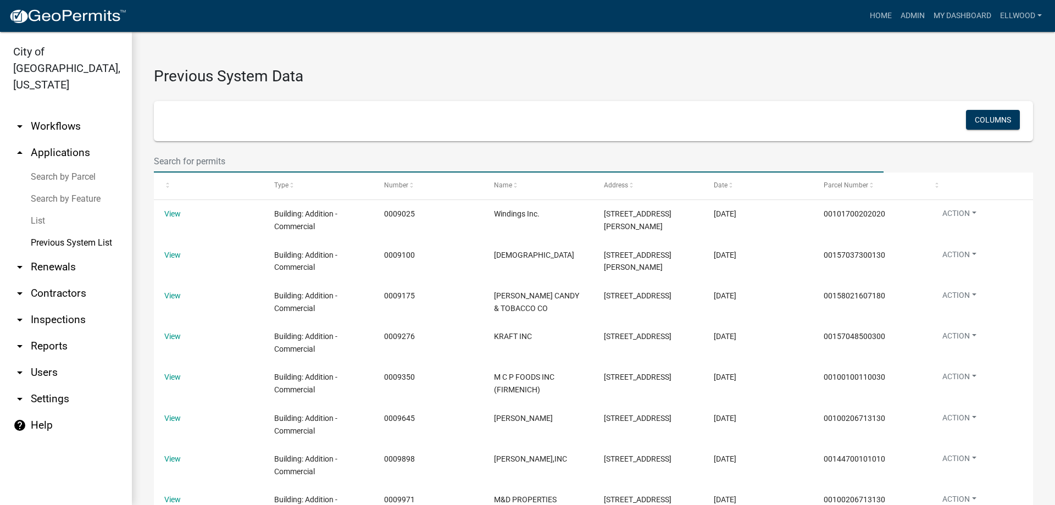
click at [183, 157] on input "text" at bounding box center [518, 161] width 729 height 23
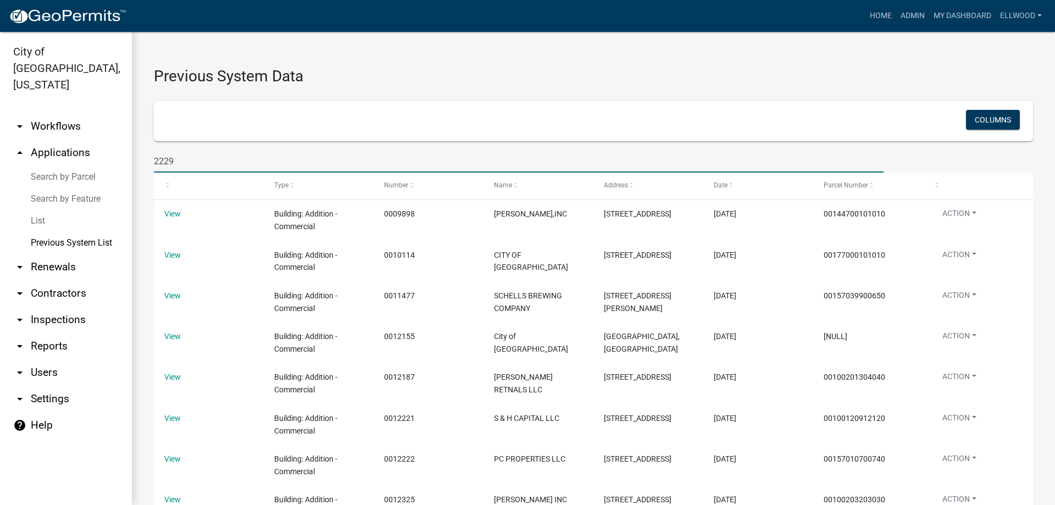
type input "2229"
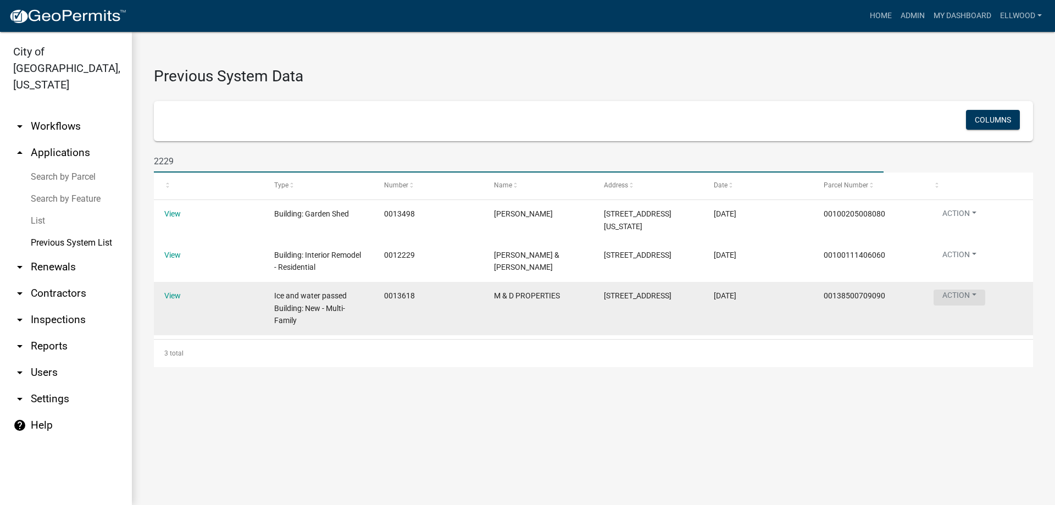
click at [967, 304] on button "Action" at bounding box center [959, 297] width 52 height 16
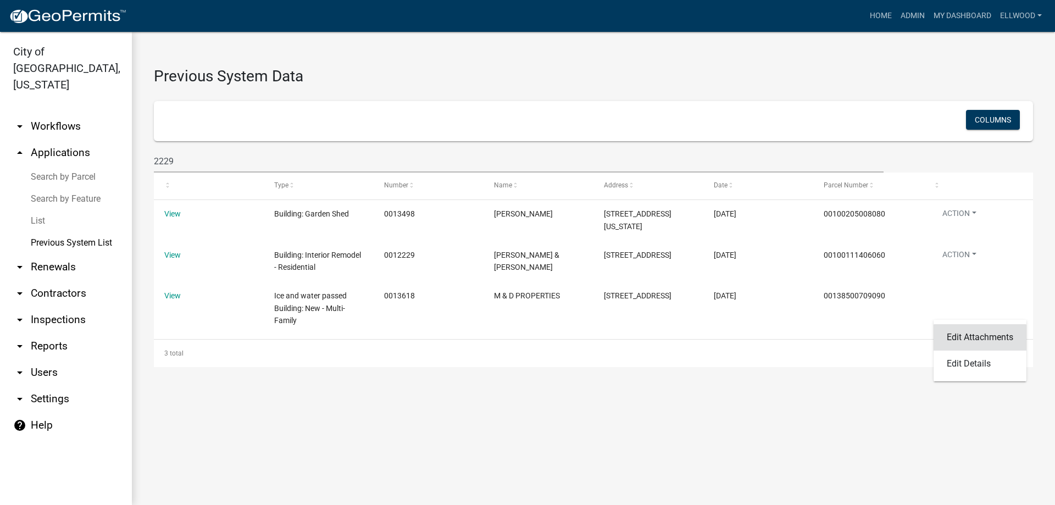
click at [970, 338] on link "Edit Attachments" at bounding box center [979, 337] width 93 height 26
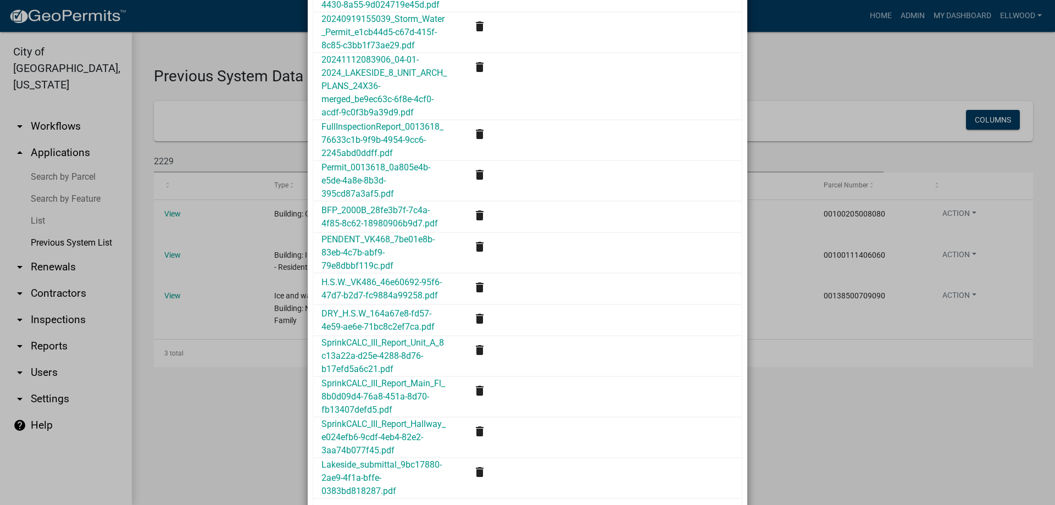
scroll to position [83, 0]
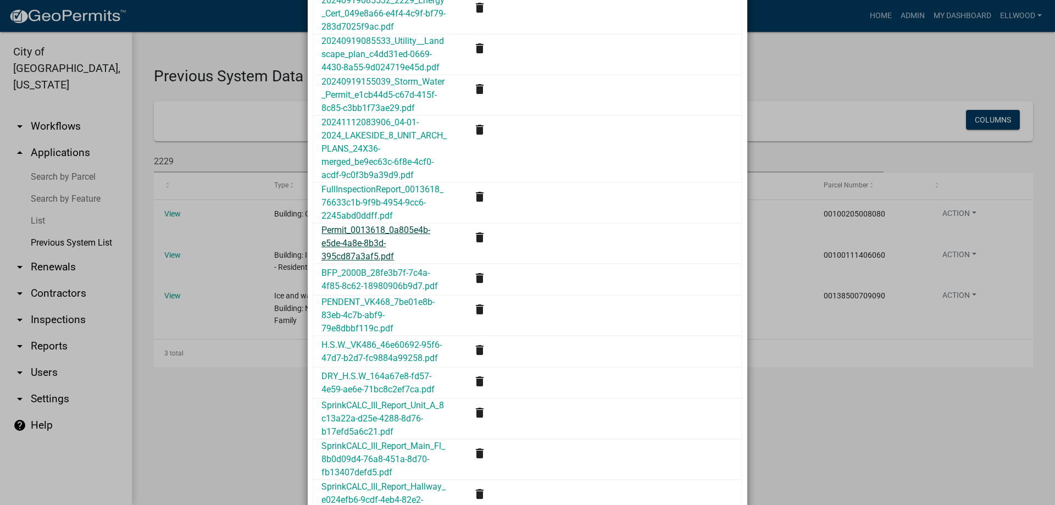
click at [398, 254] on link "Permit_0013618_0a805e4b-e5de-4a8e-8b3d-395cd87a3af5.pdf" at bounding box center [375, 243] width 109 height 37
click at [365, 245] on link "Permit_0013618_0a805e4b-e5de-4a8e-8b3d-395cd87a3af5.pdf" at bounding box center [375, 243] width 109 height 37
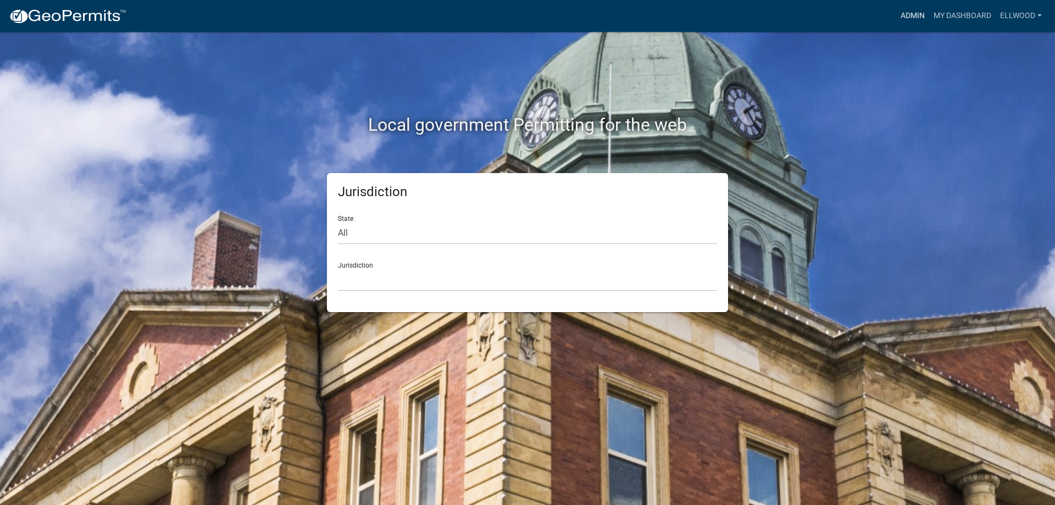
click at [907, 13] on link "Admin" at bounding box center [912, 15] width 33 height 21
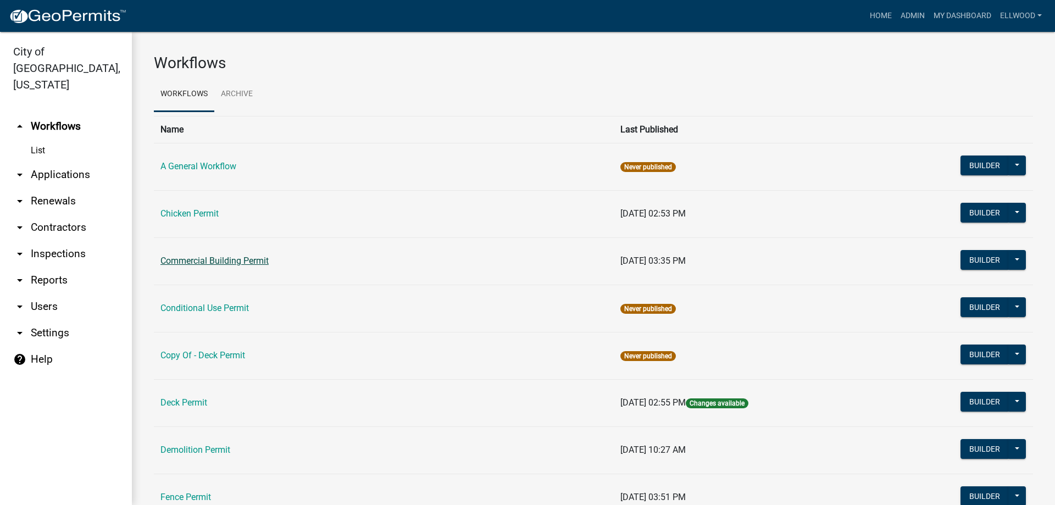
click at [219, 257] on link "Commercial Building Permit" at bounding box center [214, 260] width 108 height 10
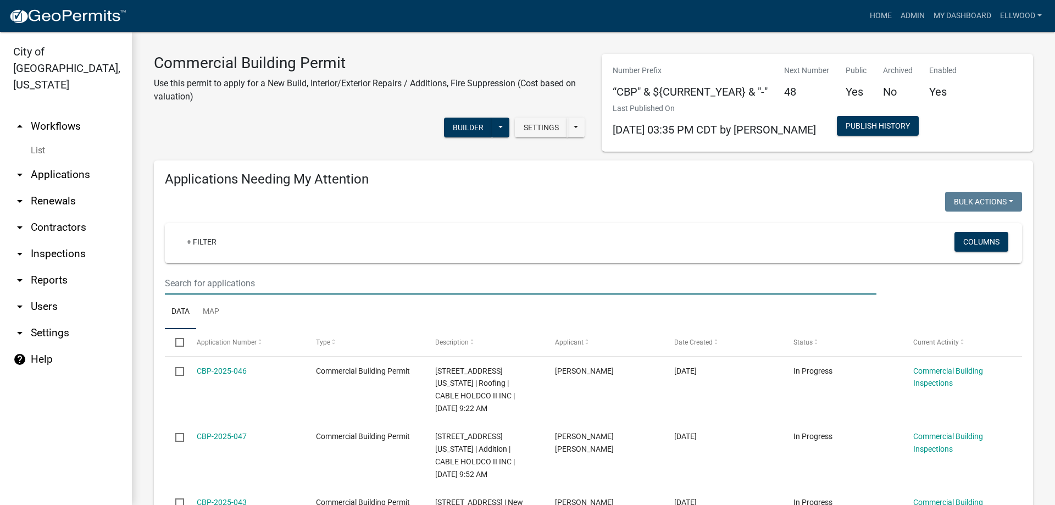
click at [211, 282] on input "text" at bounding box center [520, 283] width 711 height 23
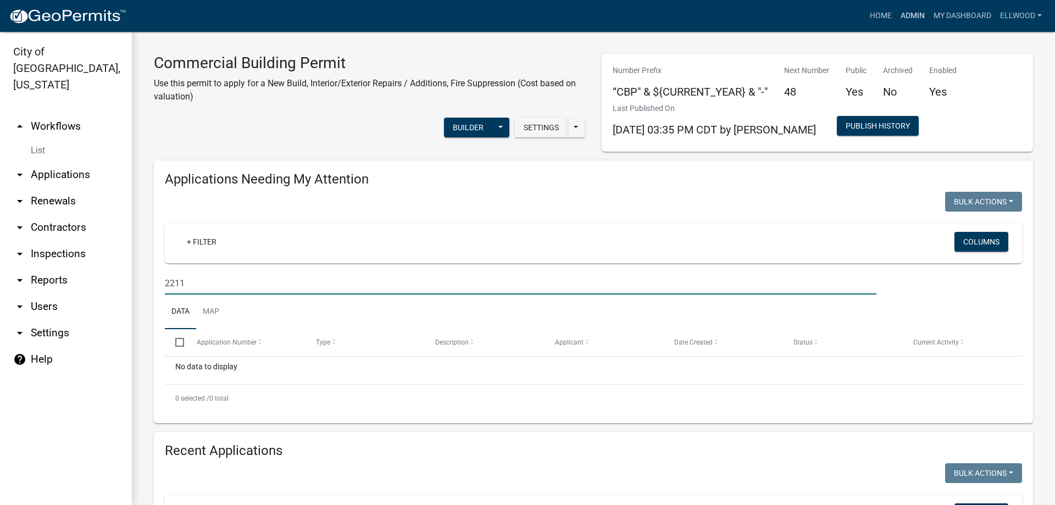
type input "2211"
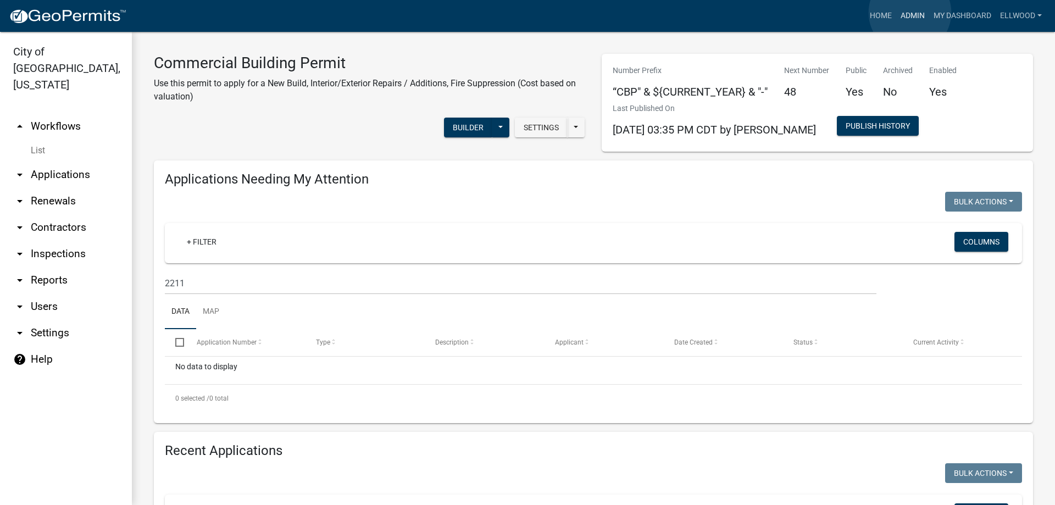
click at [910, 13] on link "Admin" at bounding box center [912, 15] width 33 height 21
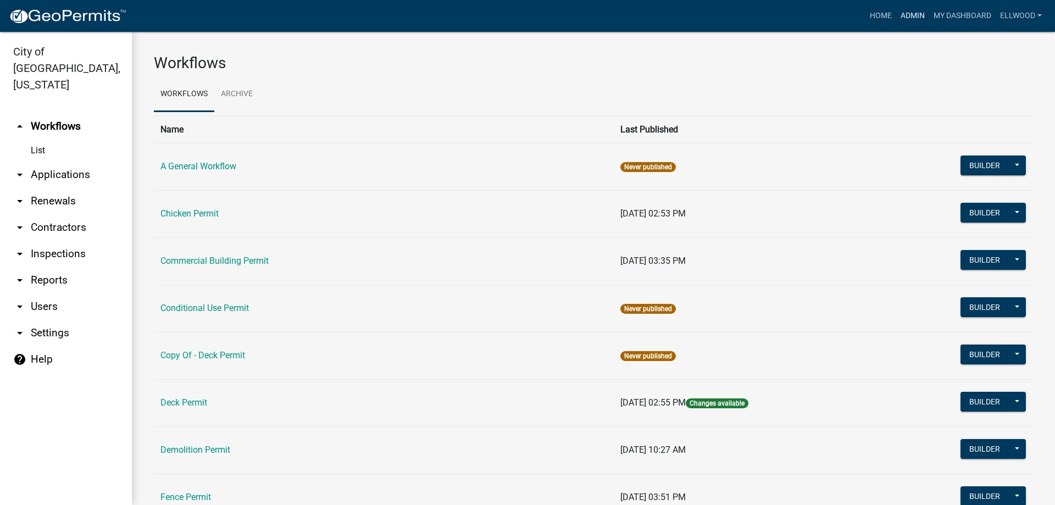
scroll to position [313, 0]
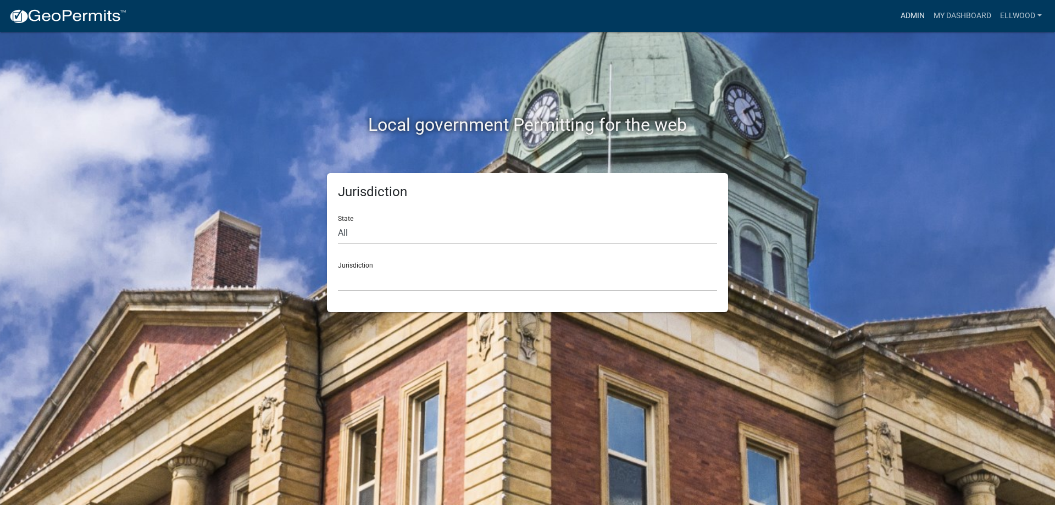
click at [914, 9] on link "Admin" at bounding box center [912, 15] width 33 height 21
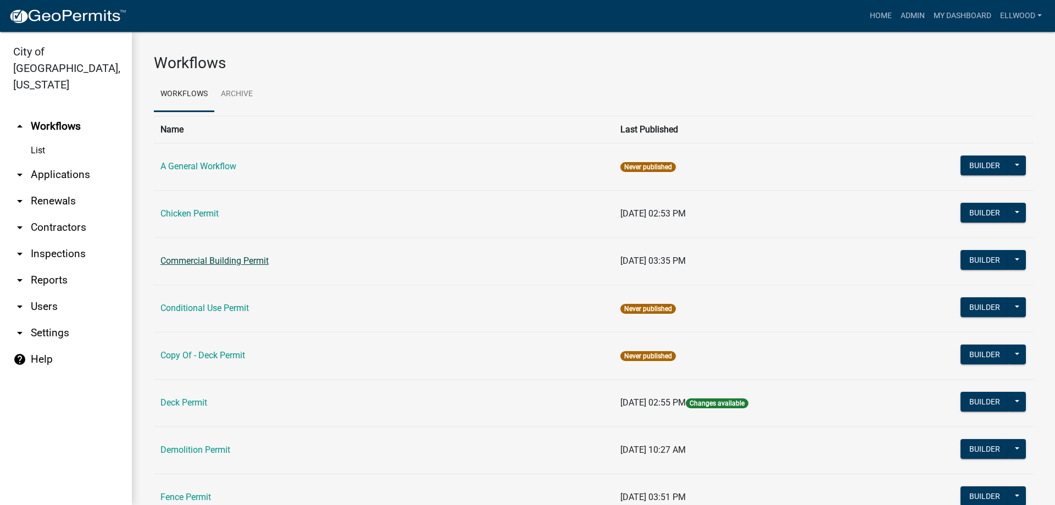
click at [214, 258] on link "Commercial Building Permit" at bounding box center [214, 260] width 108 height 10
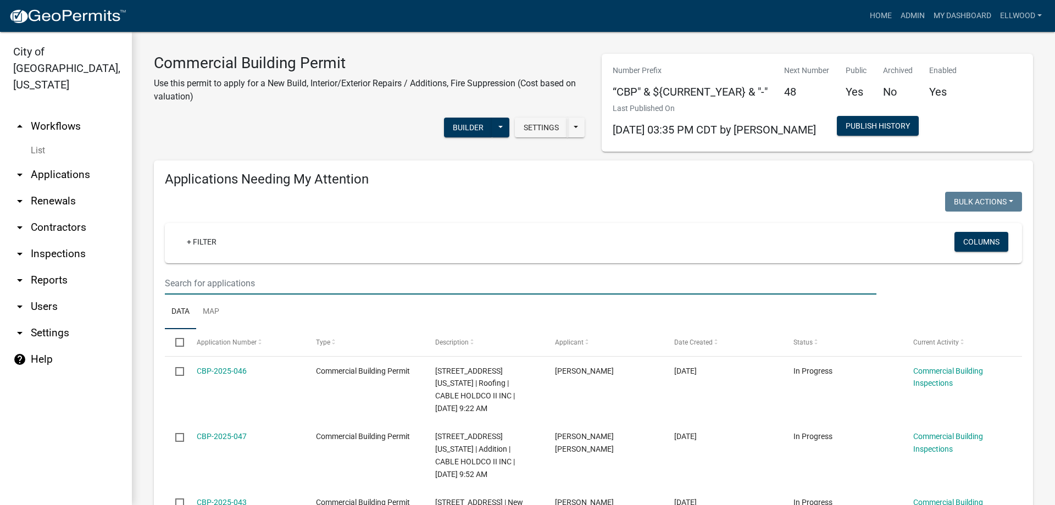
click at [227, 285] on input "text" at bounding box center [520, 283] width 711 height 23
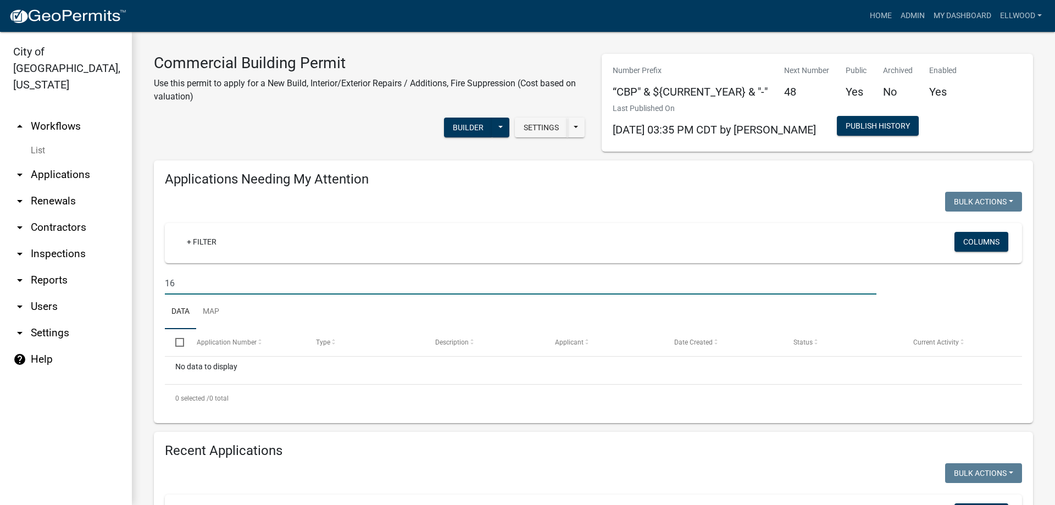
type input "1"
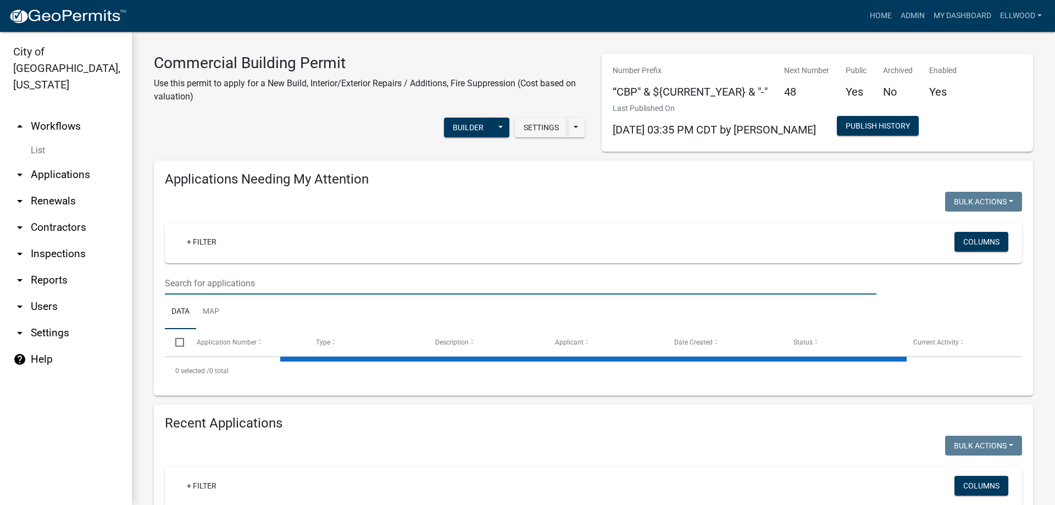
type input "b"
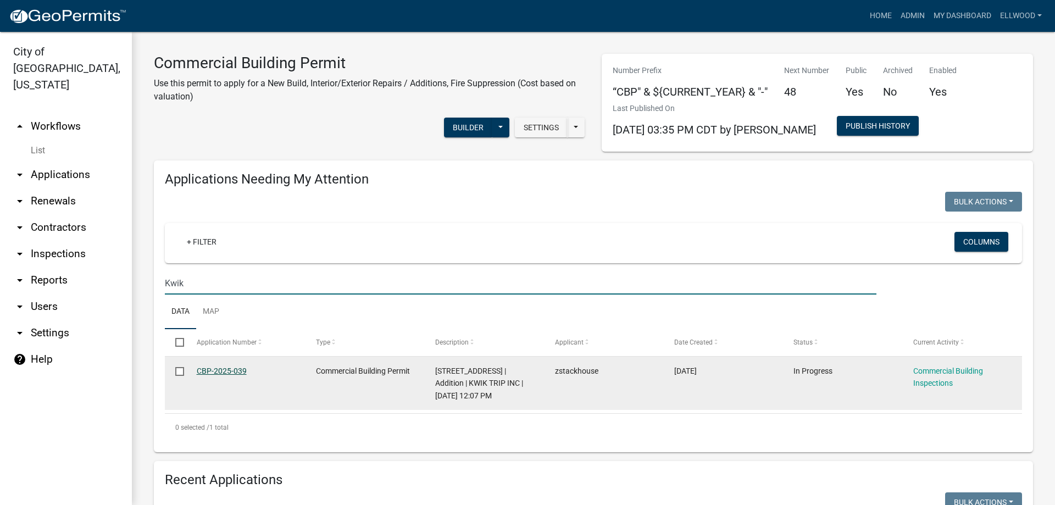
type input "Kwik"
click at [239, 369] on link "CBP-2025-039" at bounding box center [222, 370] width 50 height 9
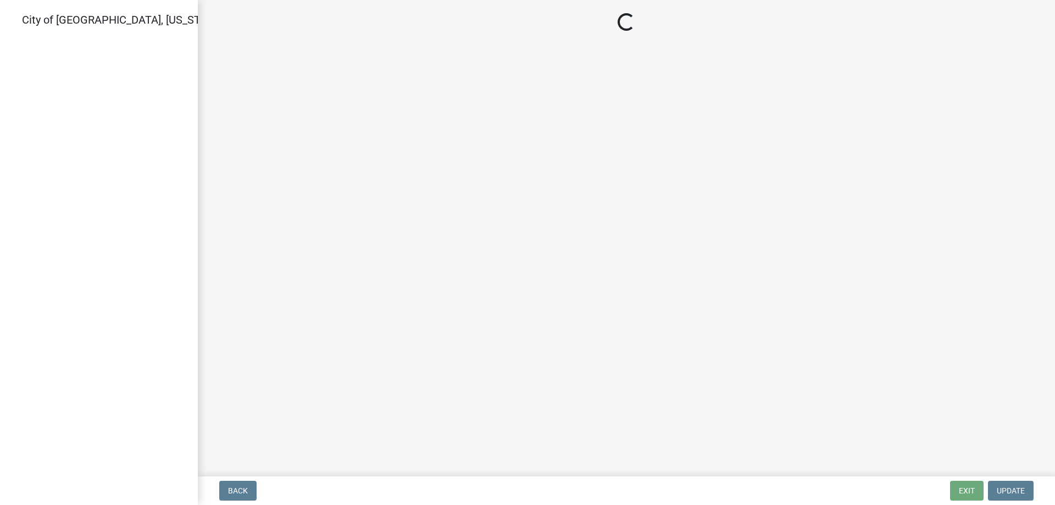
select select "805d55ac-e238-4e04-8f8e-acc067f36c3e"
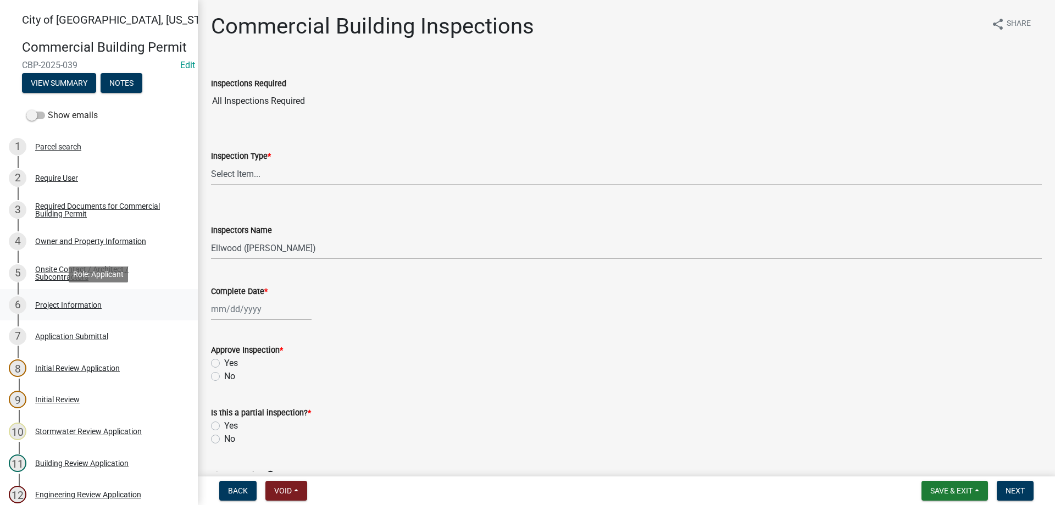
click at [98, 302] on div "Project Information" at bounding box center [68, 305] width 66 height 8
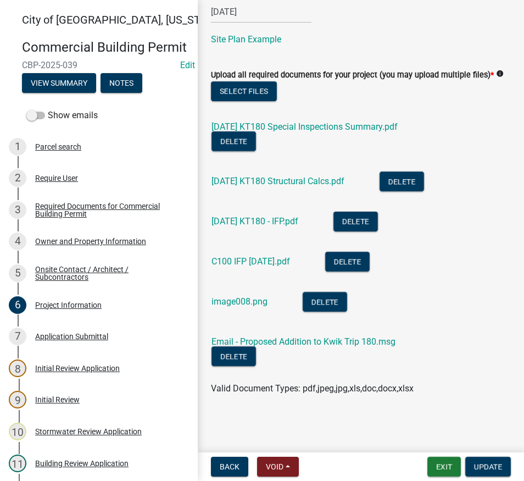
scroll to position [681, 0]
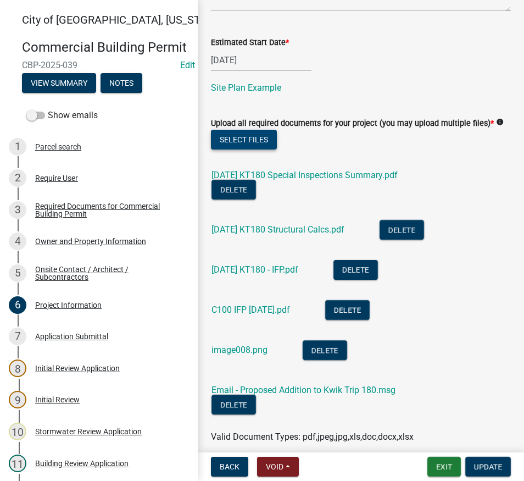
click at [250, 149] on button "Select files" at bounding box center [244, 140] width 66 height 20
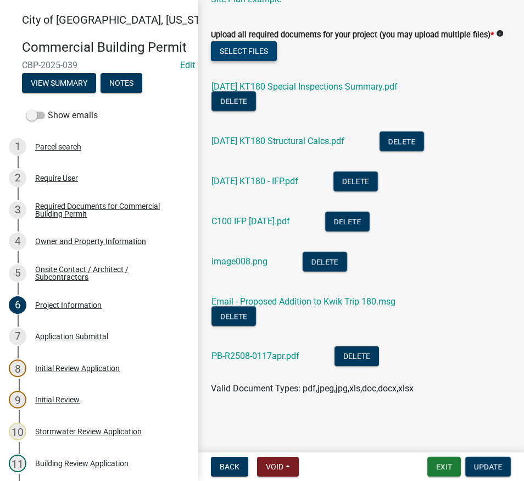
scroll to position [783, 0]
click at [486, 464] on span "Update" at bounding box center [488, 466] width 28 height 9
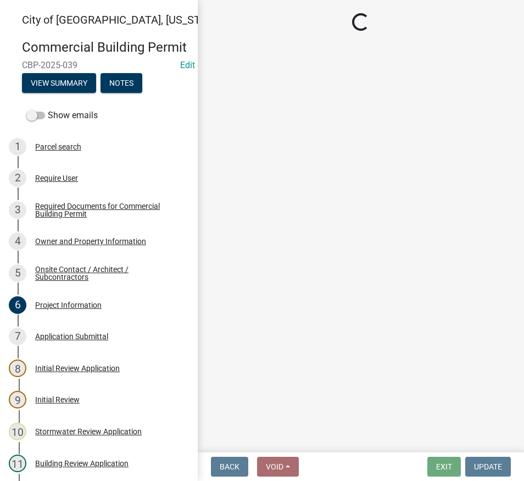
select select "805d55ac-e238-4e04-8f8e-acc067f36c3e"
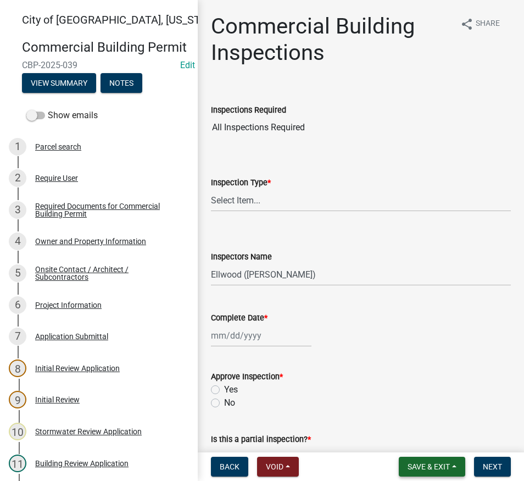
click at [433, 466] on span "Save & Exit" at bounding box center [429, 466] width 42 height 9
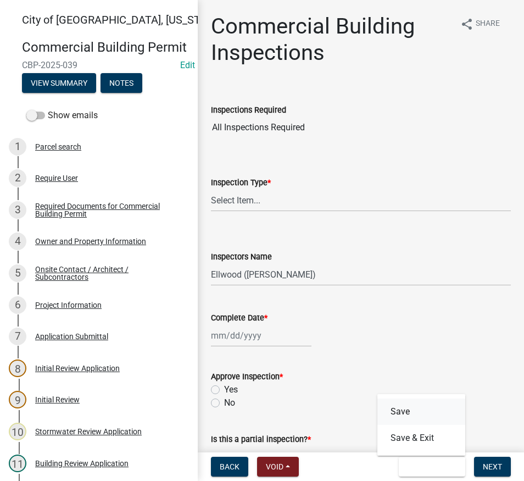
click at [403, 413] on button "Save" at bounding box center [421, 411] width 88 height 26
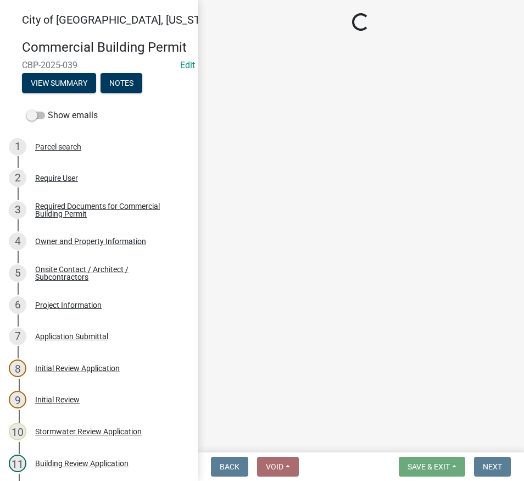
select select "805d55ac-e238-4e04-8f8e-acc067f36c3e"
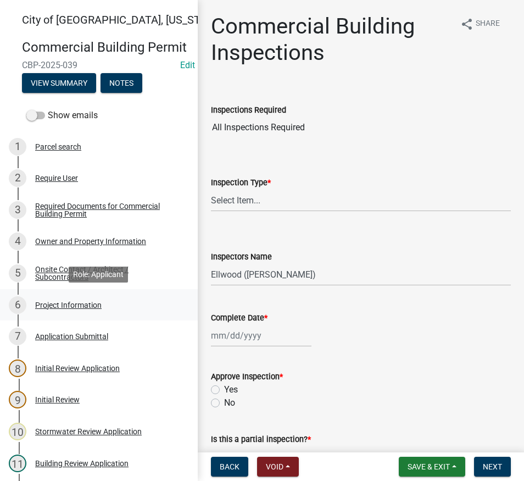
click at [65, 304] on div "Project Information" at bounding box center [68, 305] width 66 height 8
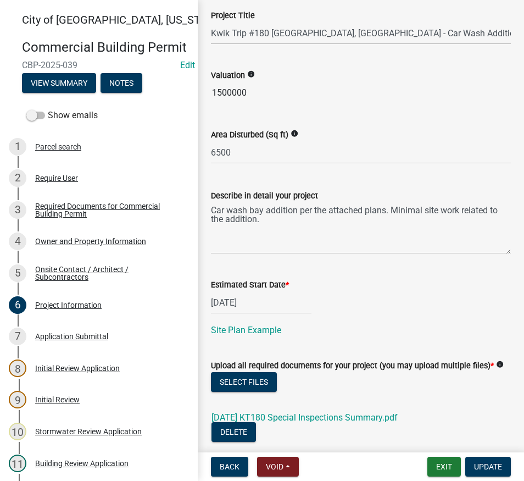
scroll to position [783, 0]
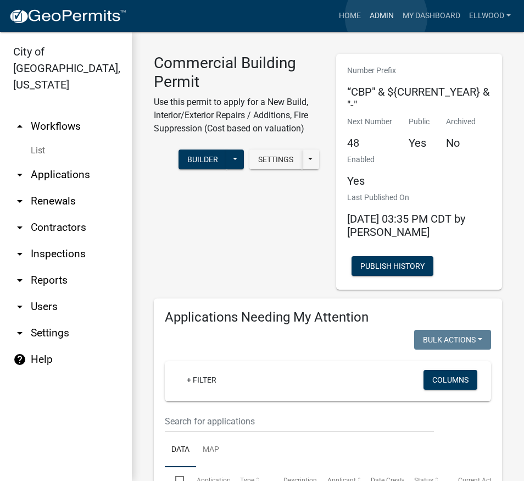
click at [386, 16] on link "Admin" at bounding box center [381, 15] width 33 height 21
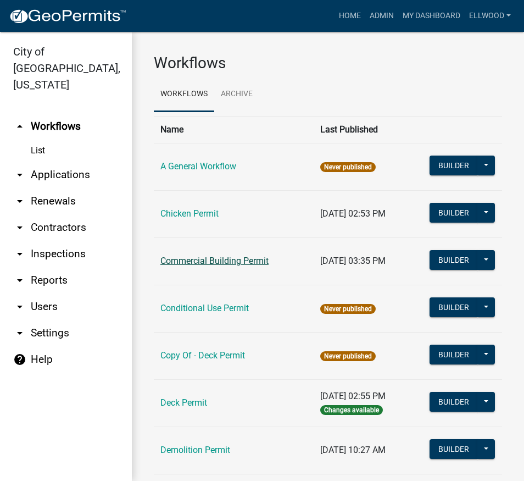
click at [220, 259] on link "Commercial Building Permit" at bounding box center [214, 260] width 108 height 10
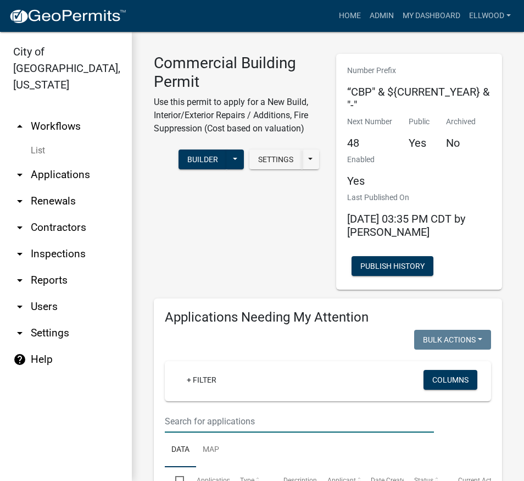
click at [206, 411] on input "text" at bounding box center [299, 421] width 269 height 23
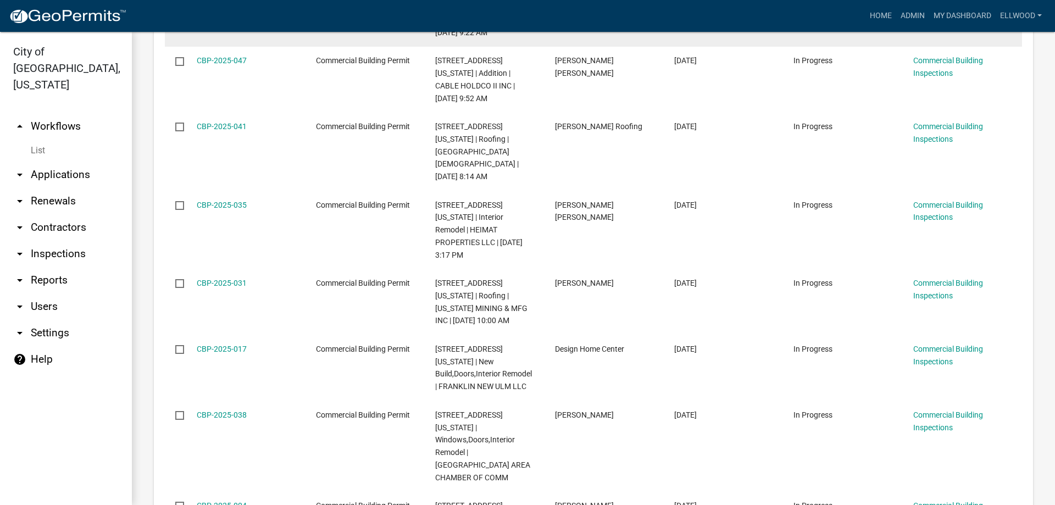
scroll to position [438, 0]
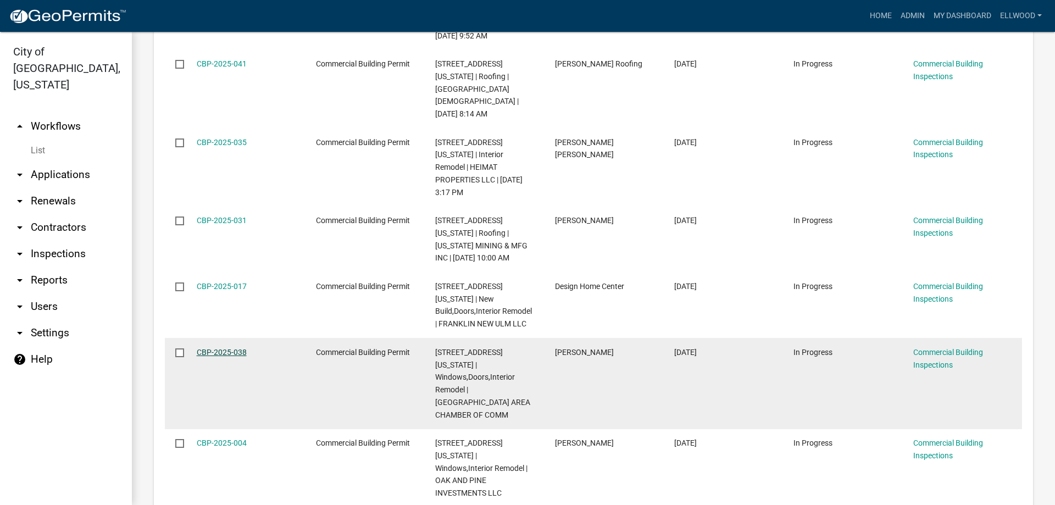
type input "[US_STATE]"
click at [235, 348] on link "CBP-2025-038" at bounding box center [222, 352] width 50 height 9
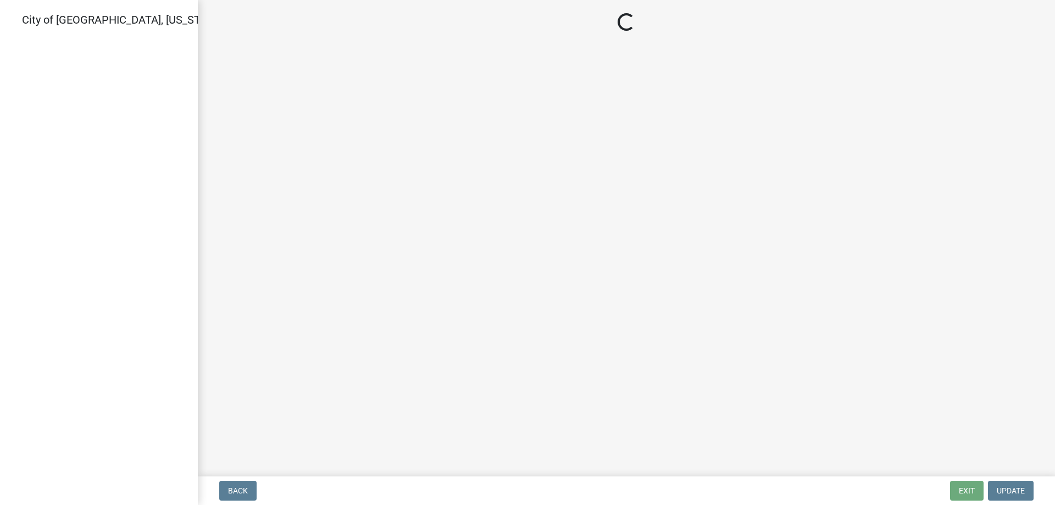
select select "805d55ac-e238-4e04-8f8e-acc067f36c3e"
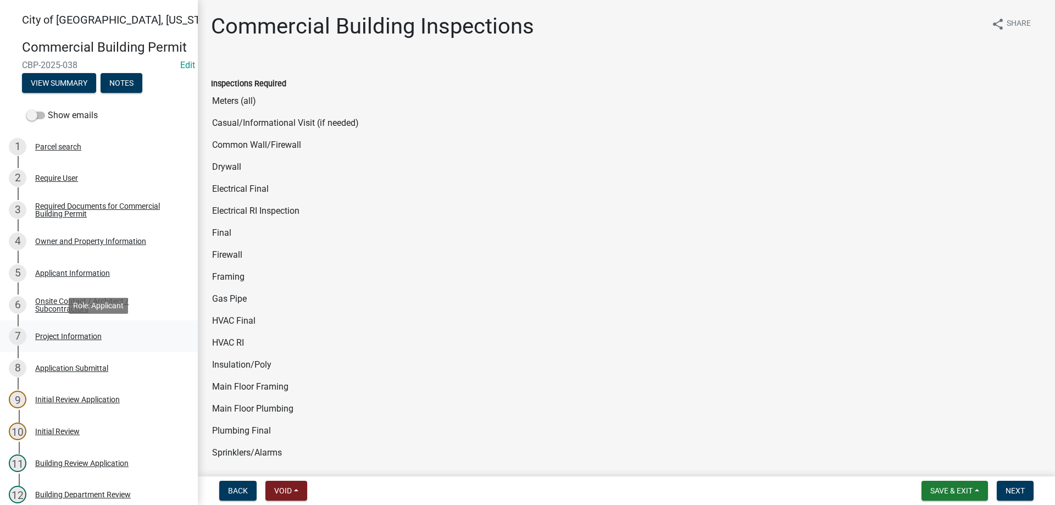
click at [60, 331] on div "7 Project Information" at bounding box center [94, 336] width 171 height 18
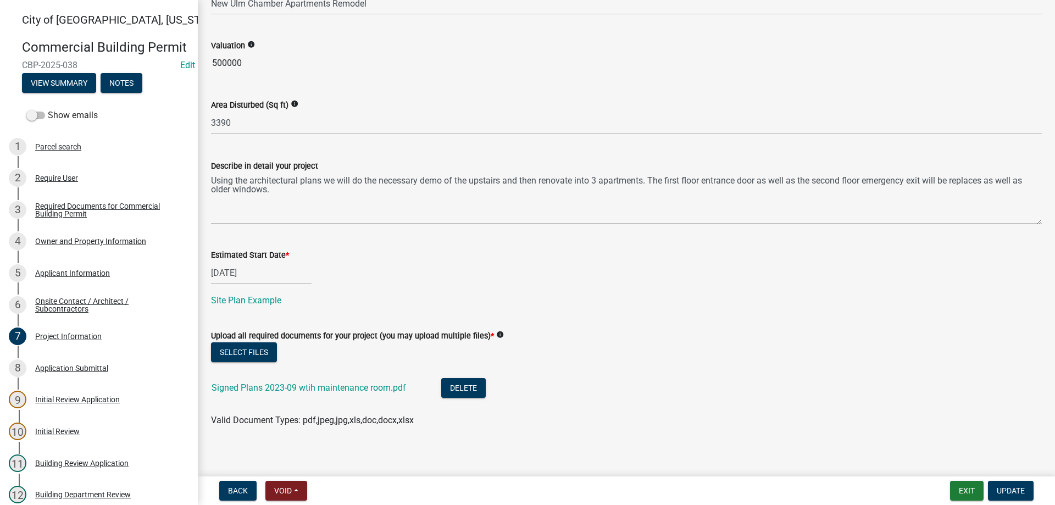
scroll to position [398, 0]
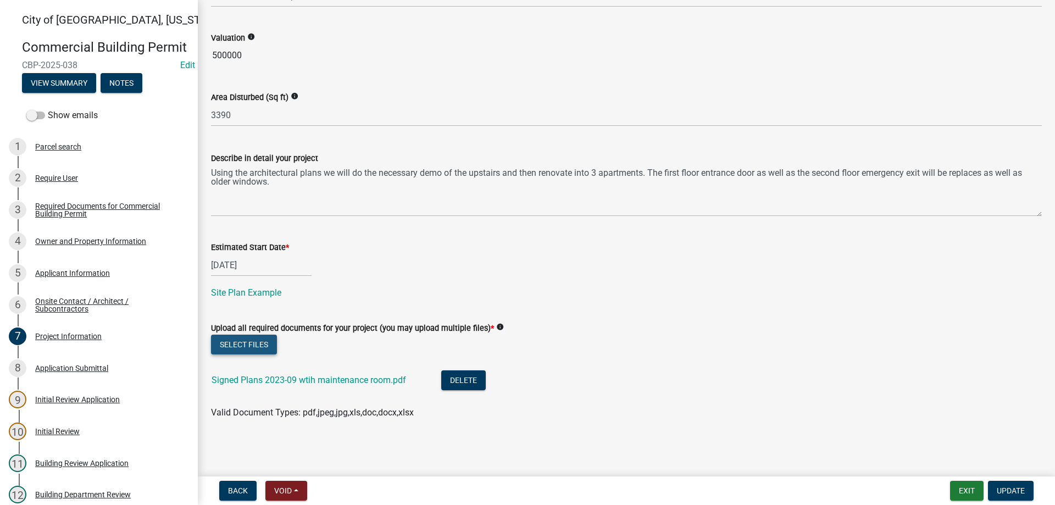
click at [249, 342] on button "Select files" at bounding box center [244, 345] width 66 height 20
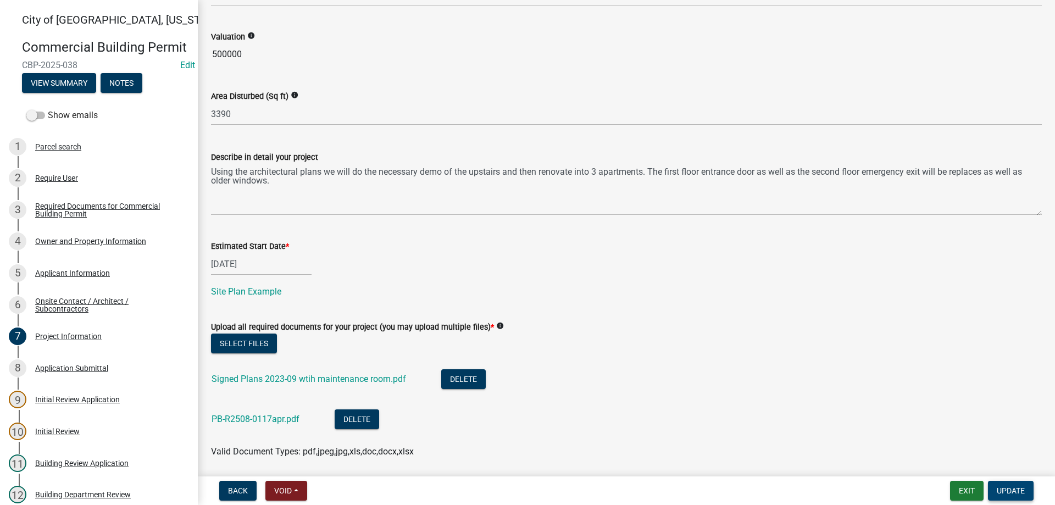
click at [1006, 490] on span "Update" at bounding box center [1010, 490] width 28 height 9
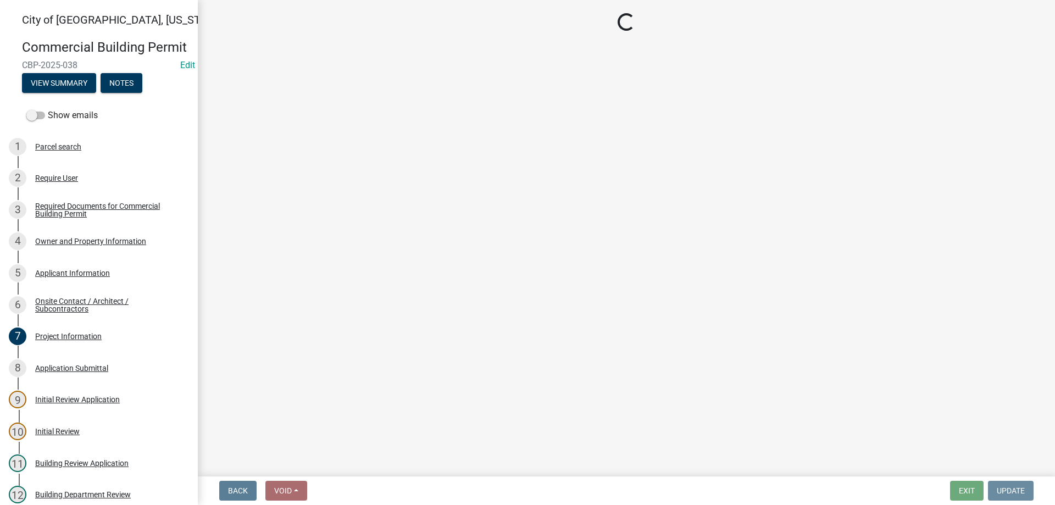
scroll to position [0, 0]
select select "805d55ac-e238-4e04-8f8e-acc067f36c3e"
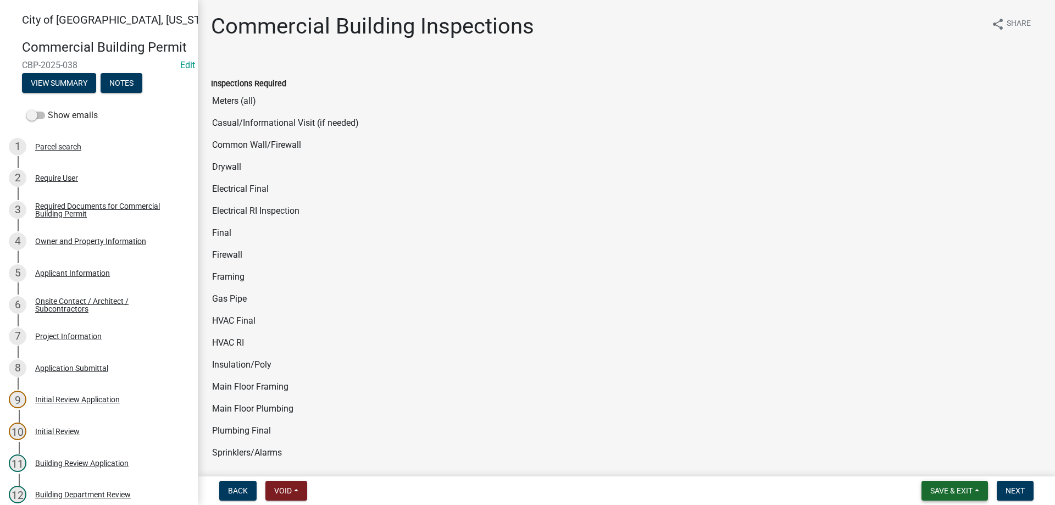
click at [941, 491] on span "Save & Exit" at bounding box center [951, 490] width 42 height 9
click at [918, 430] on button "Save" at bounding box center [944, 435] width 88 height 26
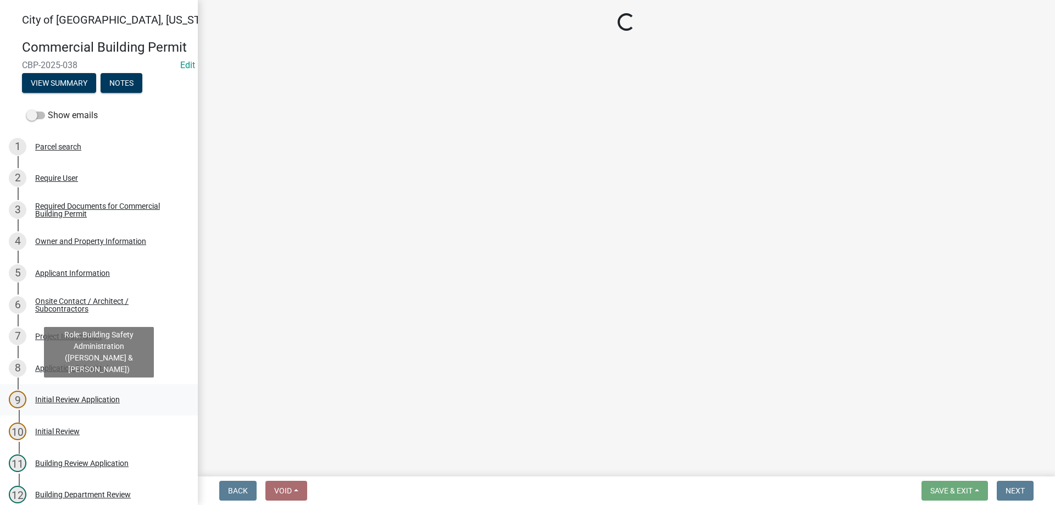
select select "805d55ac-e238-4e04-8f8e-acc067f36c3e"
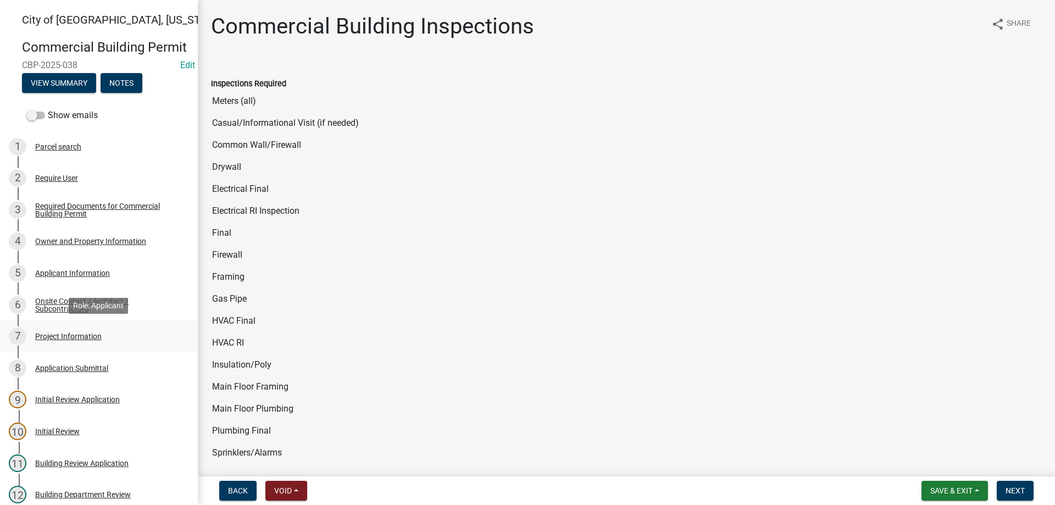
click at [82, 338] on div "Project Information" at bounding box center [68, 336] width 66 height 8
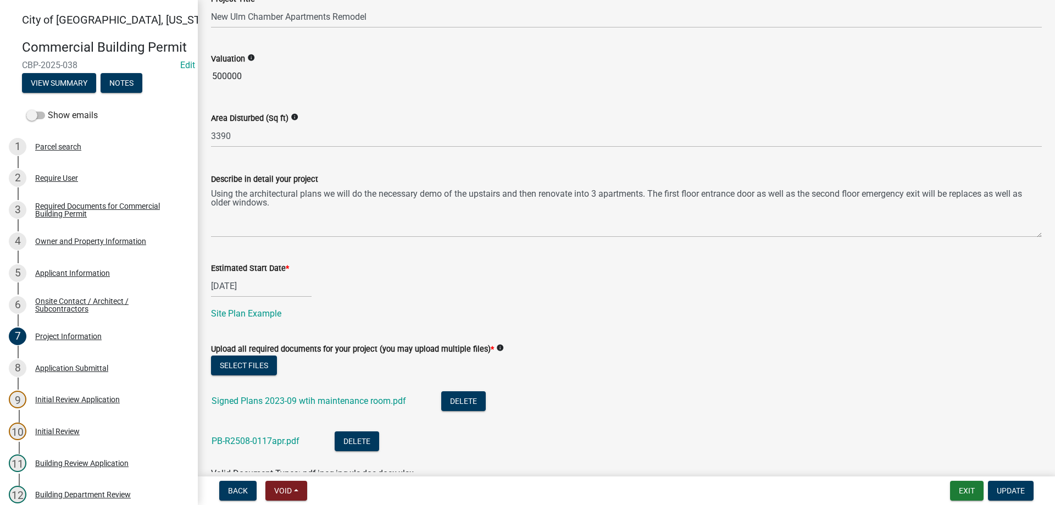
scroll to position [438, 0]
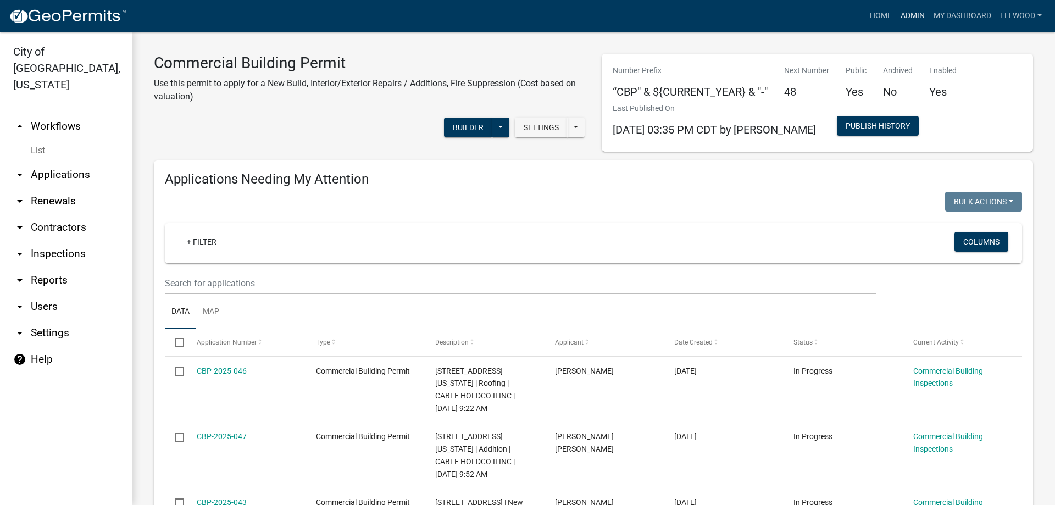
click at [910, 16] on link "Admin" at bounding box center [912, 15] width 33 height 21
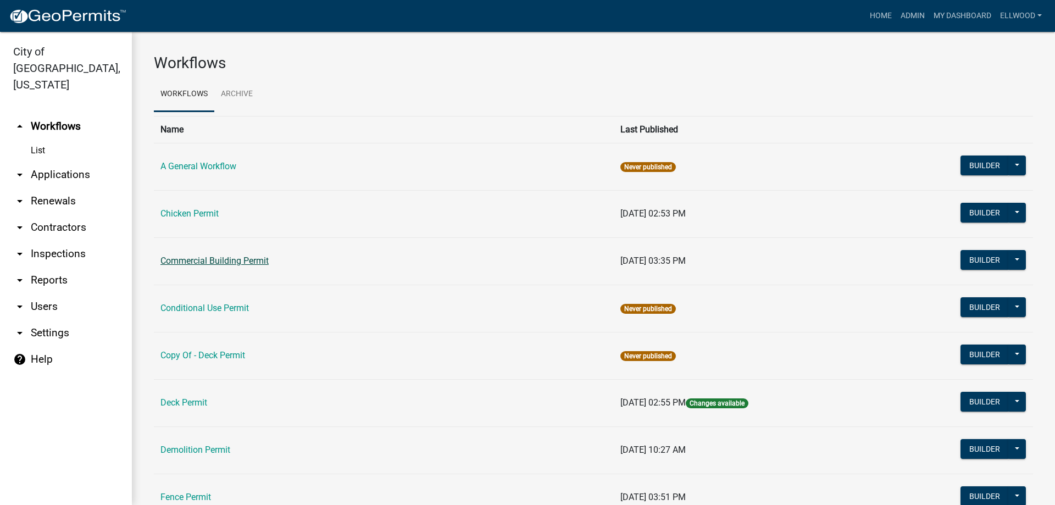
click at [207, 261] on link "Commercial Building Permit" at bounding box center [214, 260] width 108 height 10
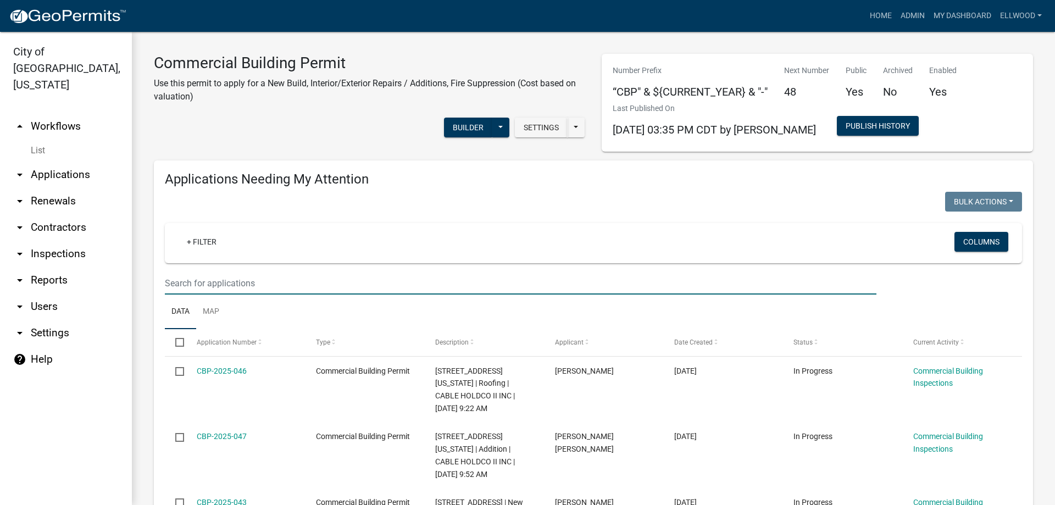
click at [205, 275] on input "text" at bounding box center [520, 283] width 711 height 23
type input "front"
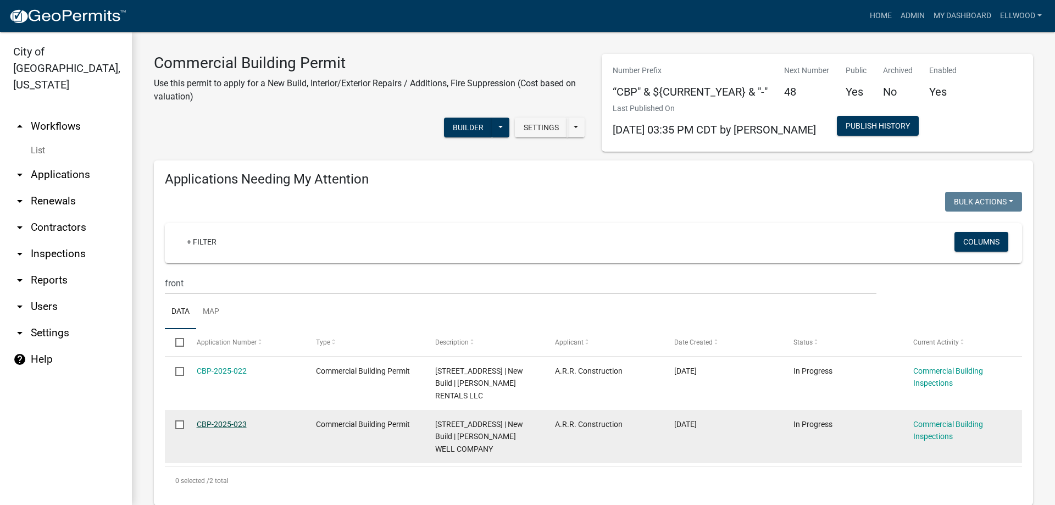
click at [231, 420] on link "CBP-2025-023" at bounding box center [222, 424] width 50 height 9
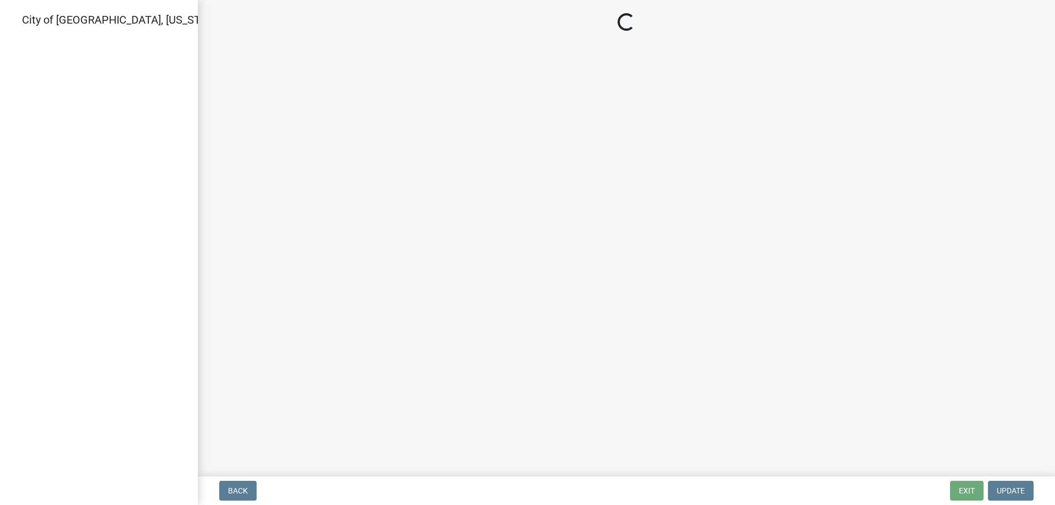
select select "805d55ac-e238-4e04-8f8e-acc067f36c3e"
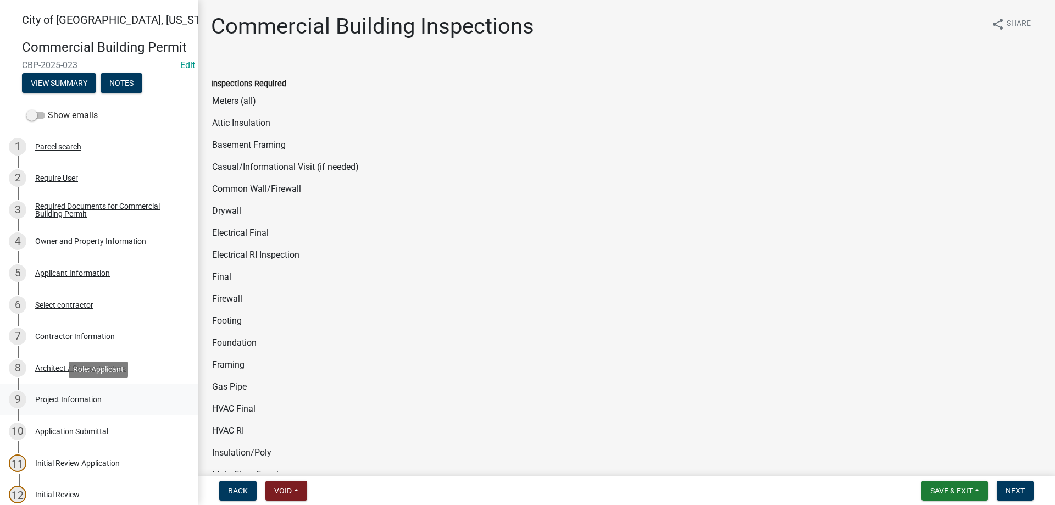
click at [90, 396] on div "Project Information" at bounding box center [68, 400] width 66 height 8
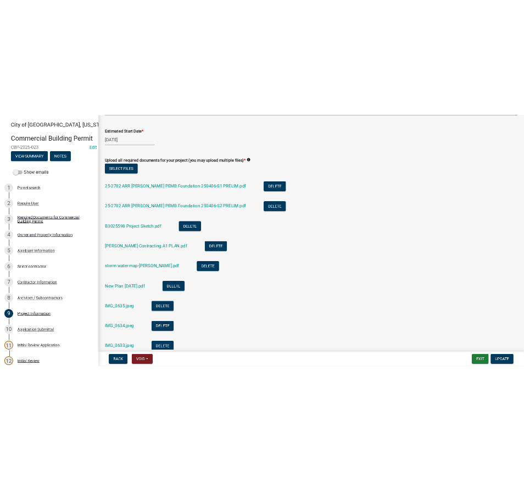
scroll to position [655, 0]
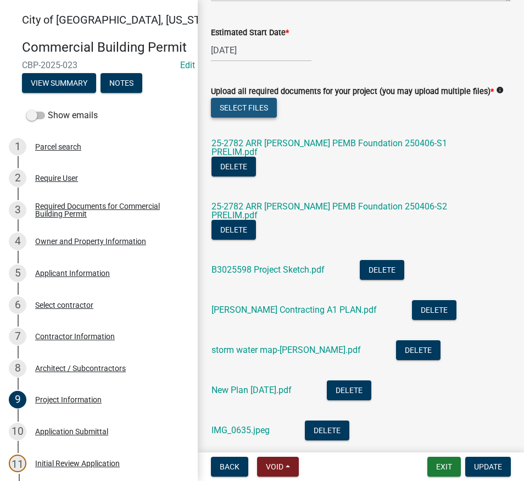
click at [268, 118] on button "Select files" at bounding box center [244, 108] width 66 height 20
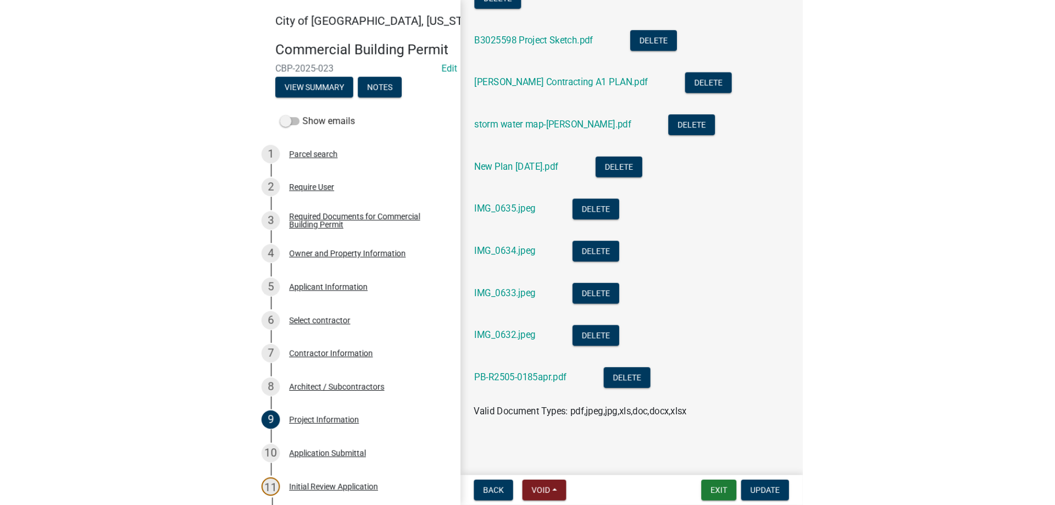
scroll to position [755, 0]
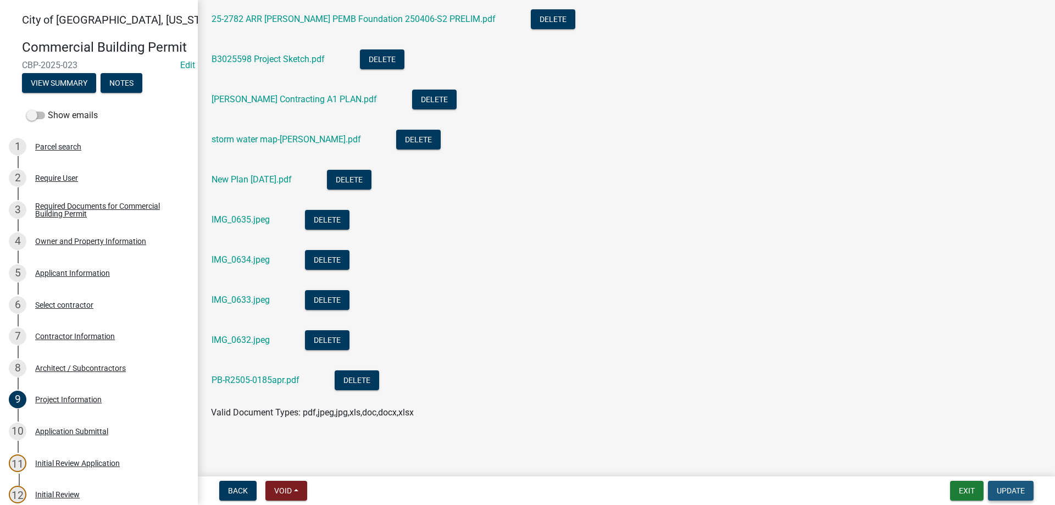
click at [1009, 482] on button "Update" at bounding box center [1011, 491] width 46 height 20
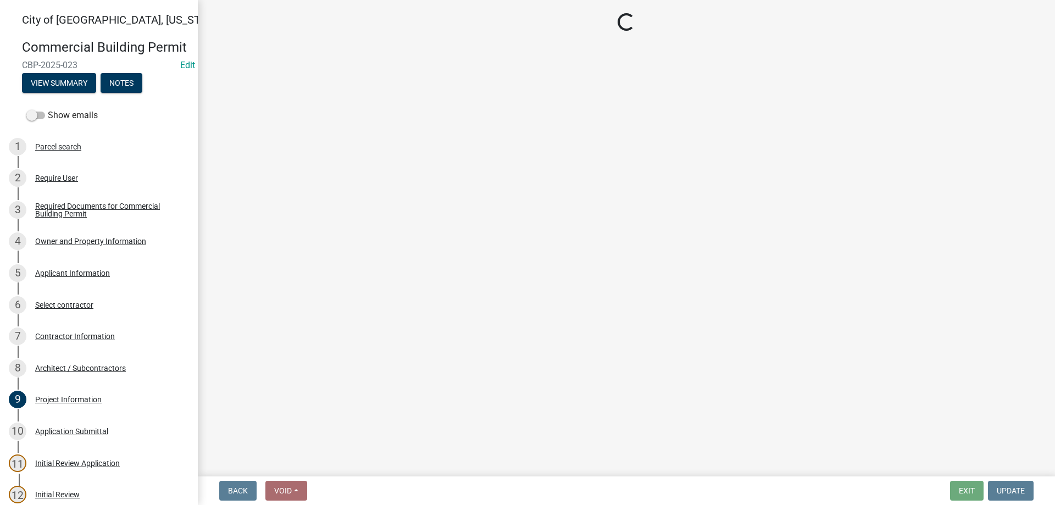
select select "805d55ac-e238-4e04-8f8e-acc067f36c3e"
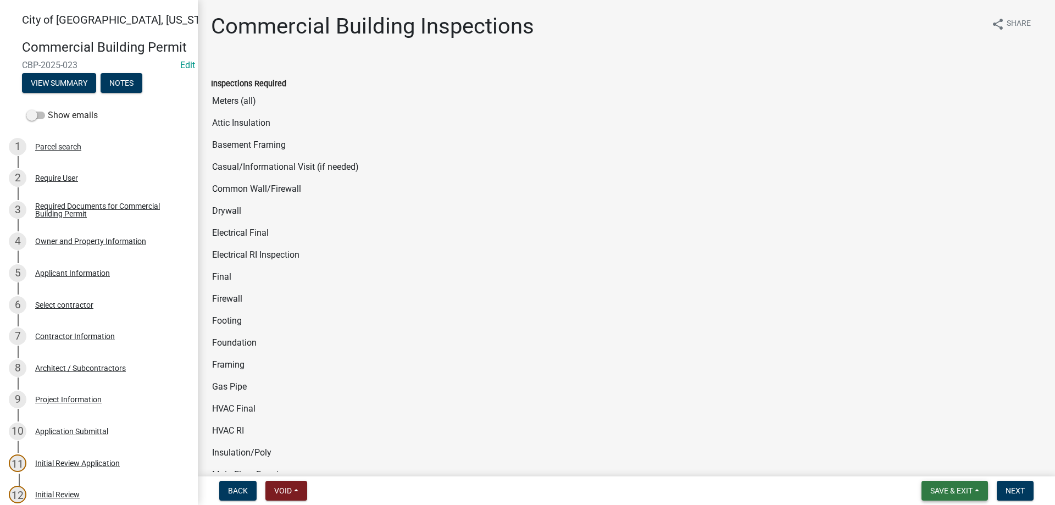
click at [943, 489] on span "Save & Exit" at bounding box center [951, 490] width 42 height 9
click at [926, 434] on button "Save" at bounding box center [944, 435] width 88 height 26
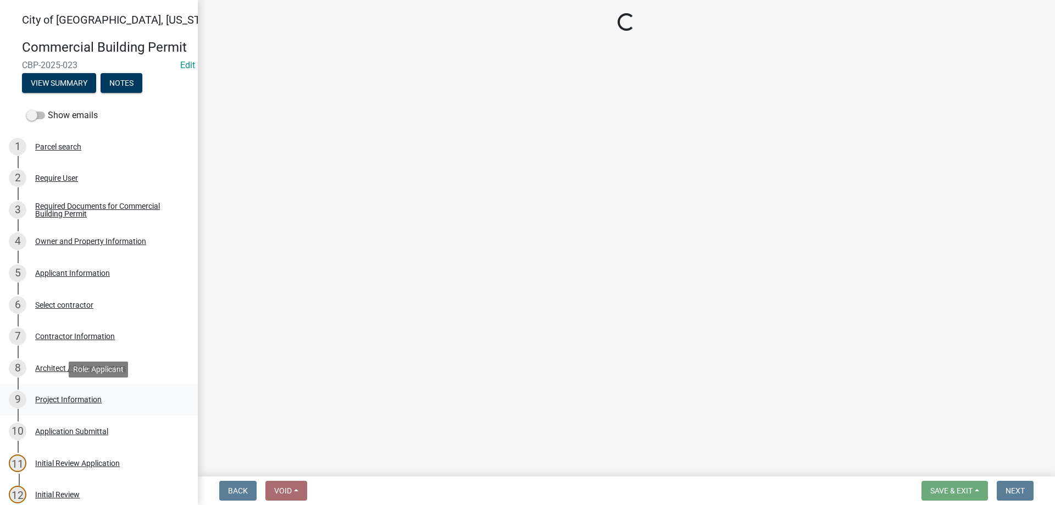
select select "805d55ac-e238-4e04-8f8e-acc067f36c3e"
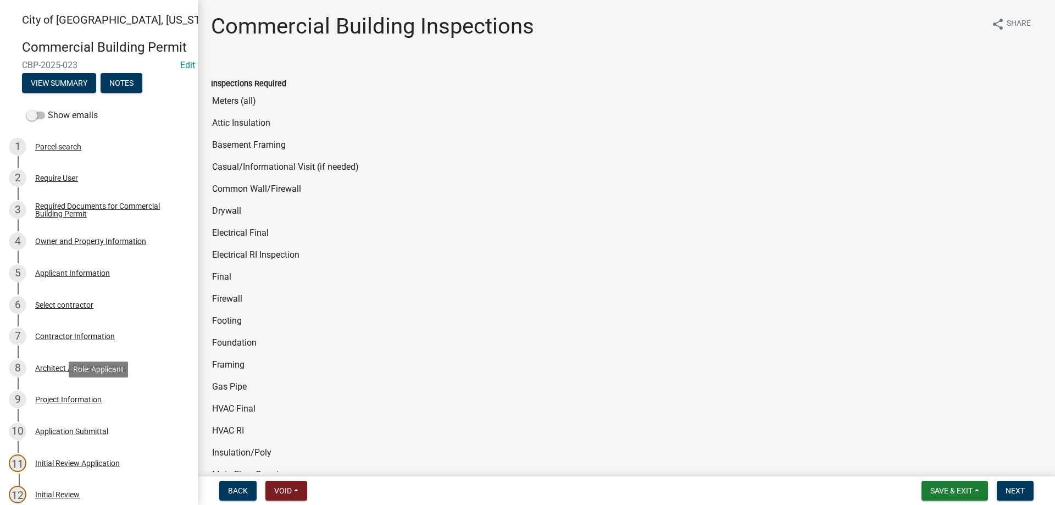
click at [88, 399] on div "Project Information" at bounding box center [68, 400] width 66 height 8
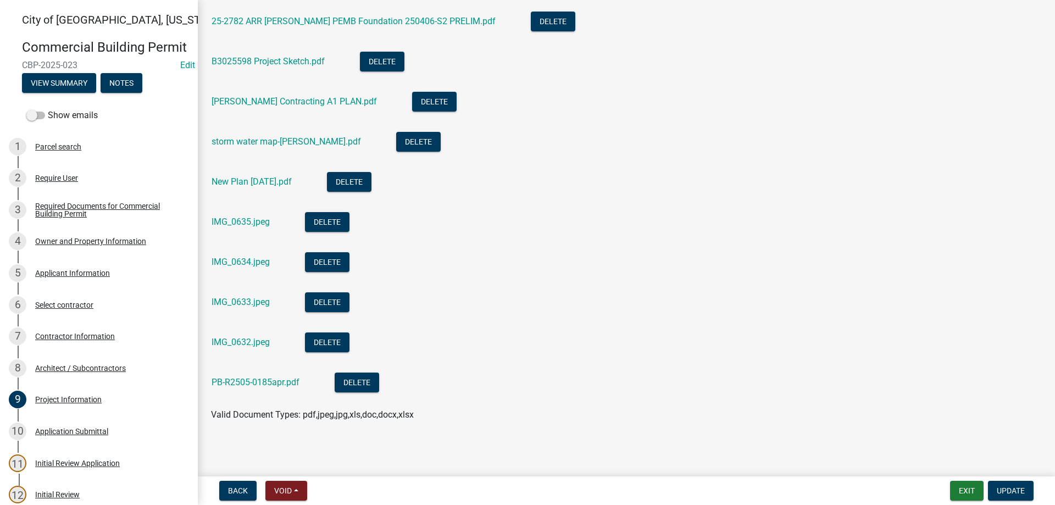
scroll to position [755, 0]
